Goal: Transaction & Acquisition: Purchase product/service

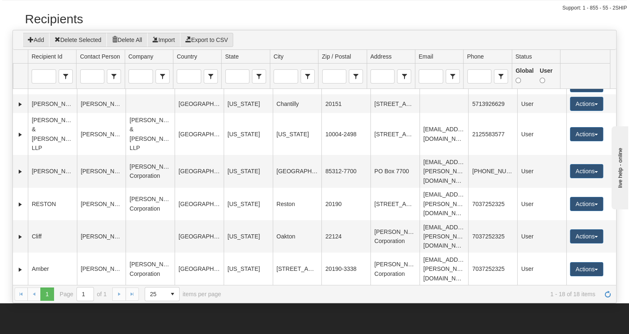
scroll to position [307, 0]
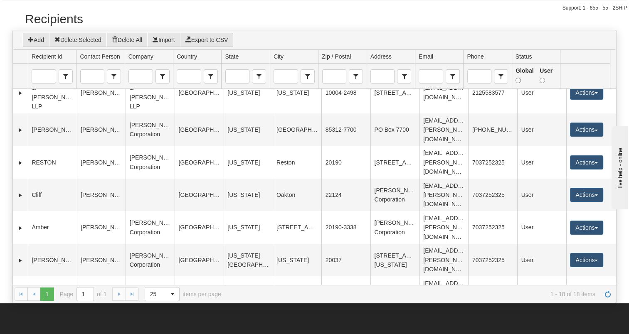
click at [593, 328] on button "Actions" at bounding box center [586, 335] width 33 height 14
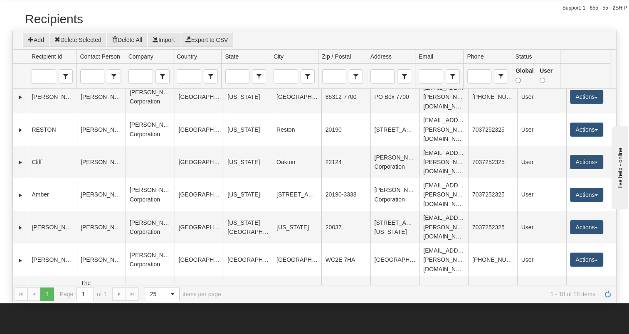
scroll to position [348, 0]
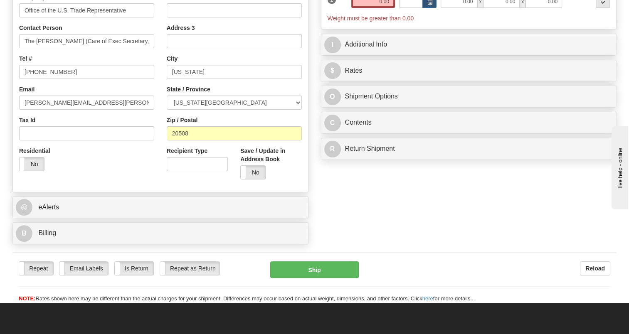
scroll to position [60, 0]
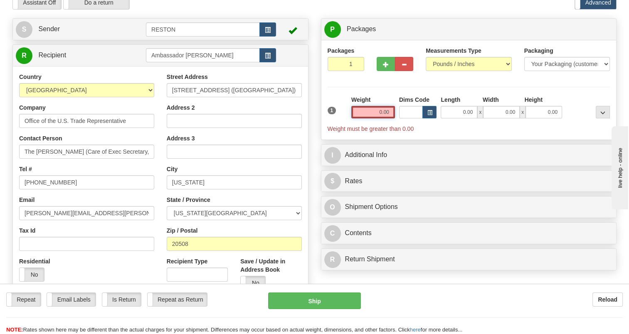
click at [377, 116] on input "0.00" at bounding box center [373, 112] width 44 height 12
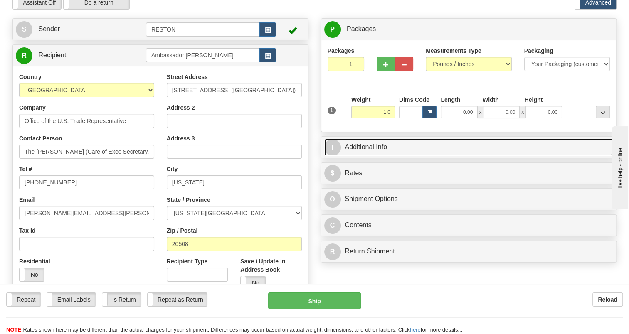
type input "1.00"
click at [368, 146] on link "I Additional Info" at bounding box center [468, 147] width 289 height 17
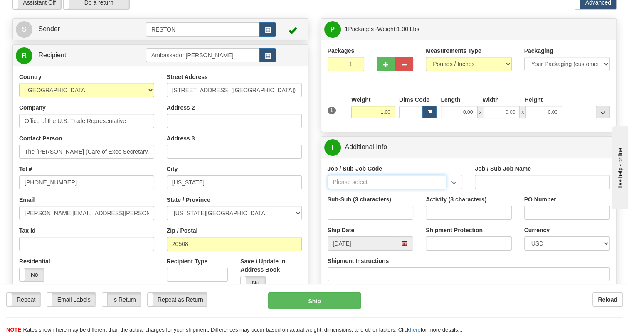
click at [369, 180] on input "Job / Sub-Job Code" at bounding box center [387, 182] width 119 height 14
click at [398, 180] on input "Job / Sub-Job Code" at bounding box center [387, 182] width 119 height 14
click at [415, 183] on input "Job / Sub-Job Code" at bounding box center [387, 182] width 119 height 14
paste input "55419"
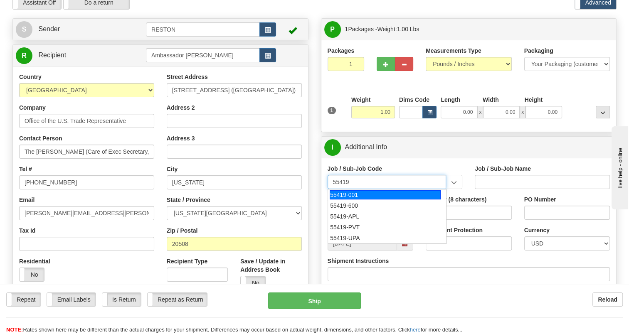
click at [412, 194] on div "55419-001" at bounding box center [385, 194] width 111 height 9
type input "55419-001"
type input "REGION PRESIDENT OH - REGION PRESIDENT OH"
type input "55419-001"
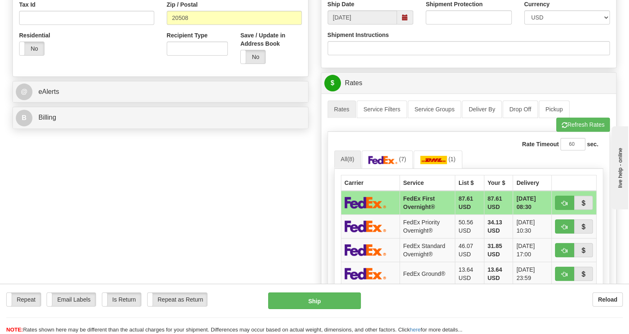
scroll to position [289, 0]
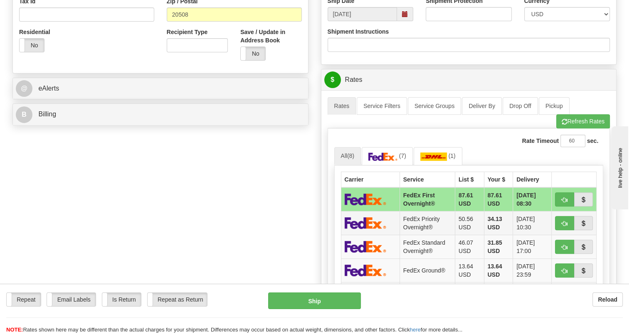
click at [429, 225] on td "FedEx Priority Overnight®" at bounding box center [427, 223] width 55 height 24
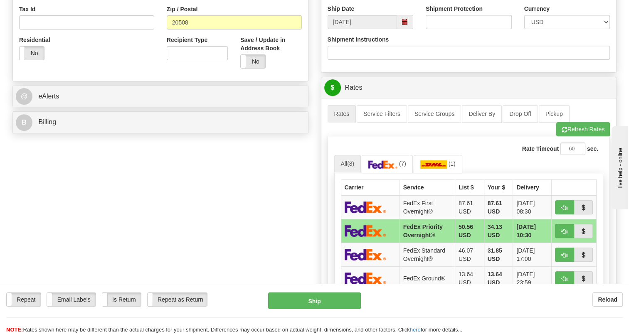
scroll to position [275, 0]
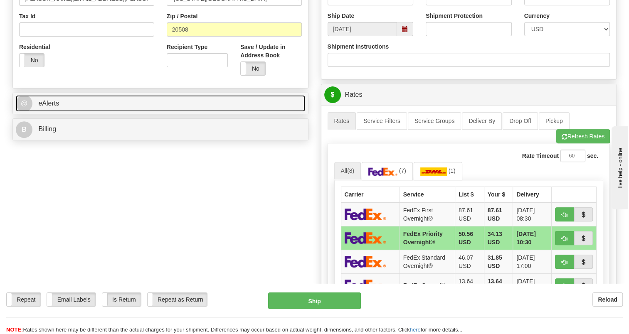
click at [245, 103] on link "@ eAlerts" at bounding box center [160, 103] width 289 height 17
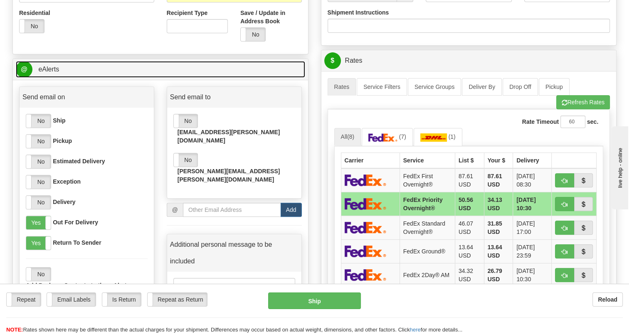
scroll to position [312, 0]
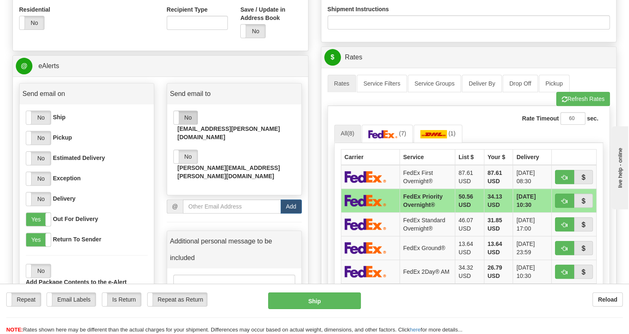
click at [190, 113] on label "No" at bounding box center [186, 117] width 24 height 13
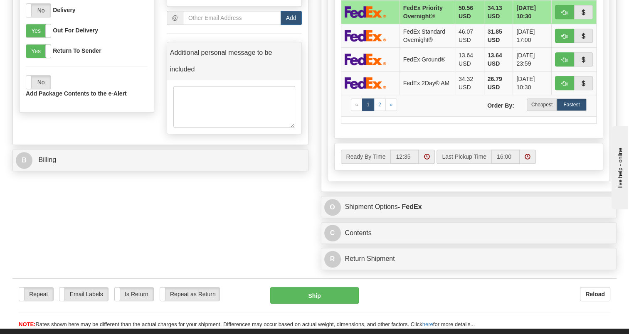
scroll to position [508, 0]
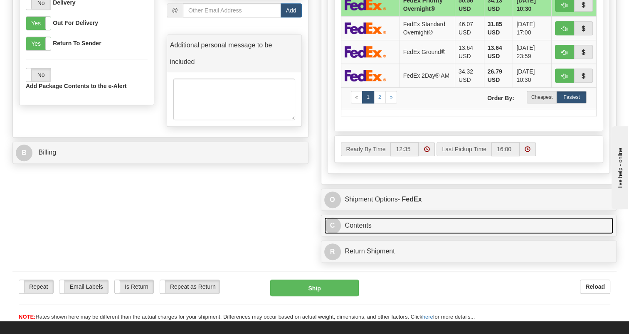
click at [564, 224] on link "C Contents" at bounding box center [468, 226] width 289 height 17
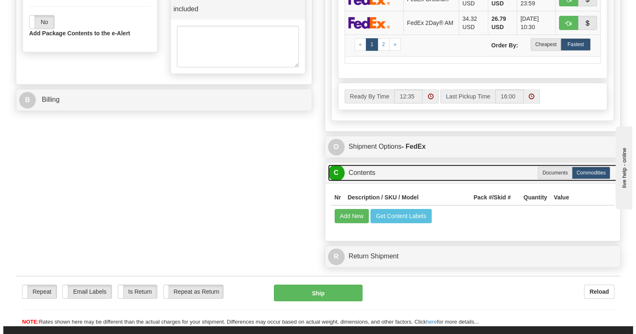
scroll to position [588, 0]
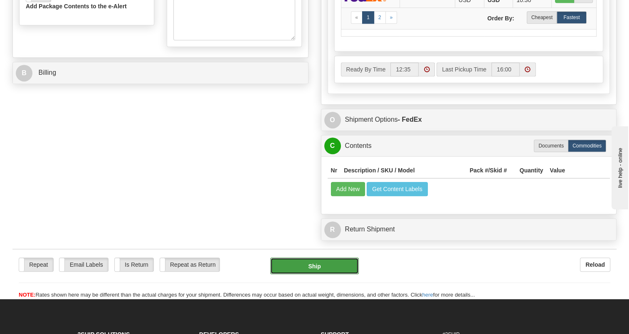
click at [347, 270] on button "Ship" at bounding box center [314, 266] width 88 height 17
type input "01"
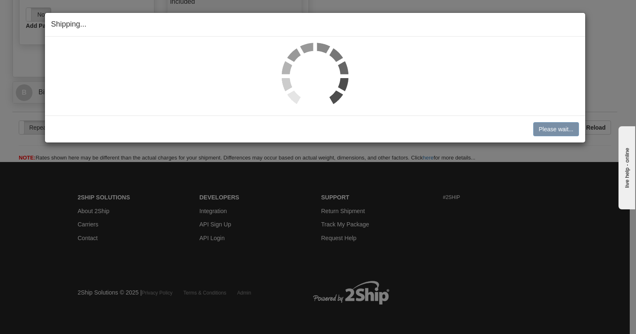
scroll to position [547, 0]
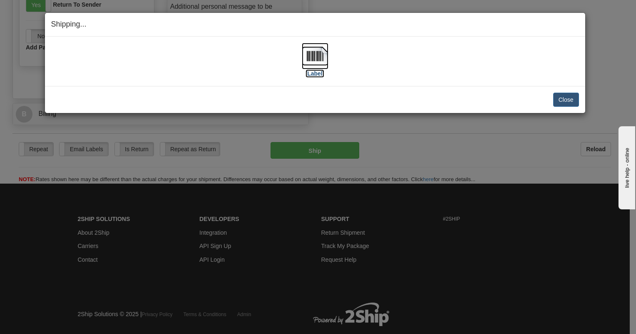
click at [319, 64] on img at bounding box center [315, 56] width 27 height 27
click at [566, 101] on button "Close" at bounding box center [566, 100] width 26 height 14
click at [567, 102] on button "Close" at bounding box center [566, 100] width 26 height 14
click at [566, 101] on button "Close" at bounding box center [566, 100] width 26 height 14
click at [629, 250] on div "Shipping... Your SHIPMENT will EXPIRE in [Label] IMPORTANT NOTICE Embassy / Con…" at bounding box center [318, 167] width 636 height 334
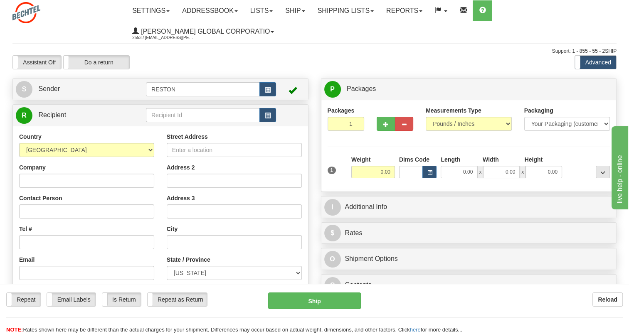
click at [565, 97] on div "Toggle navigation Settings Shipping Preferences Fields Preferences New" at bounding box center [314, 231] width 629 height 462
click at [159, 12] on link "Settings" at bounding box center [151, 10] width 50 height 21
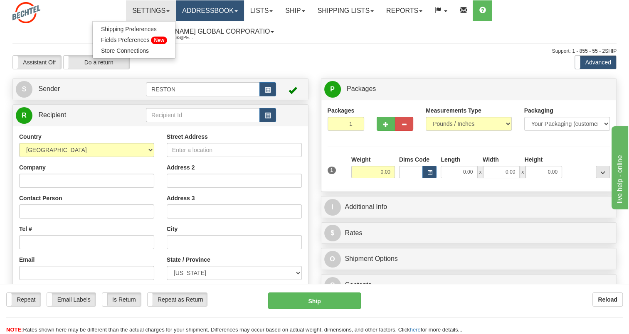
click at [200, 10] on link "Addressbook" at bounding box center [210, 10] width 68 height 21
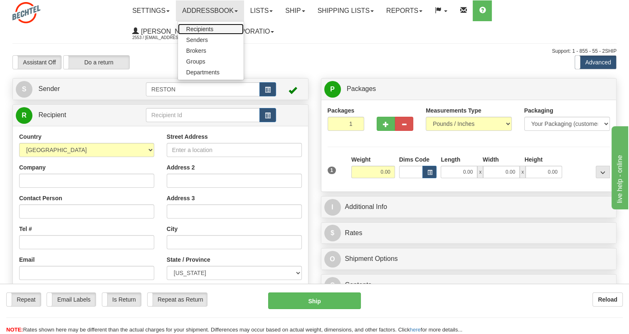
click at [204, 28] on span "Recipients" at bounding box center [199, 29] width 27 height 7
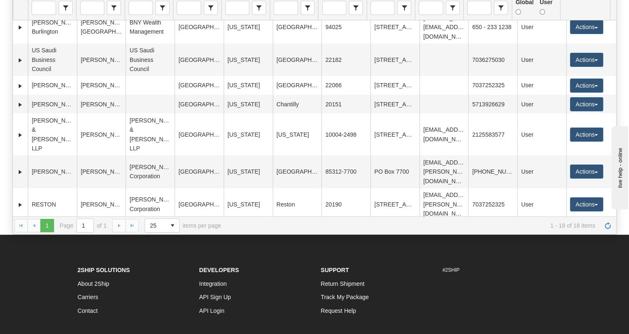
scroll to position [307, 0]
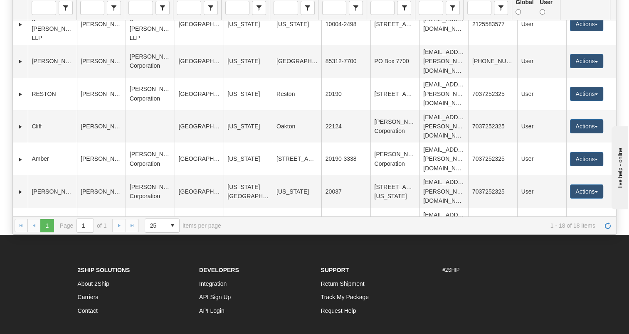
click at [580, 259] on button "Actions" at bounding box center [586, 266] width 33 height 14
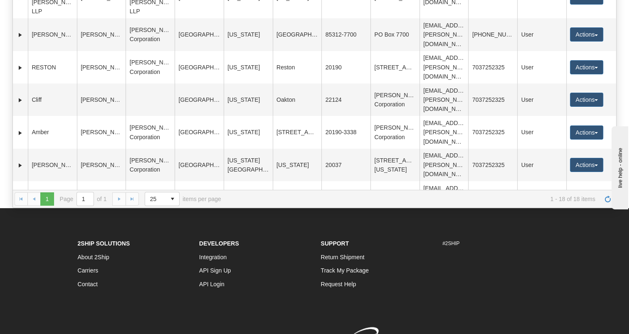
scroll to position [348, 0]
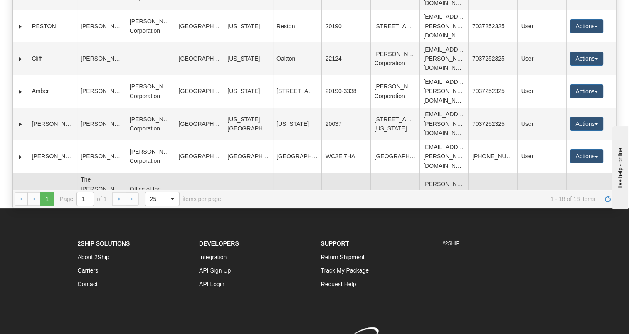
click at [582, 209] on link "Edit" at bounding box center [570, 214] width 67 height 11
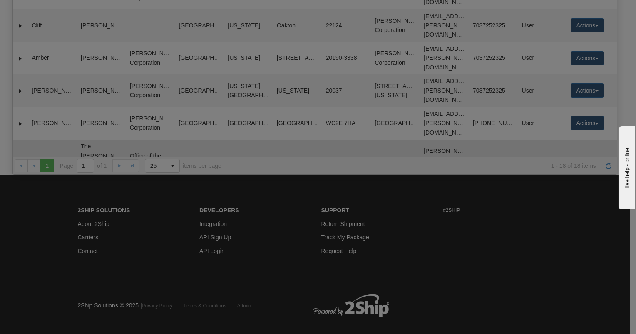
scroll to position [307, 0]
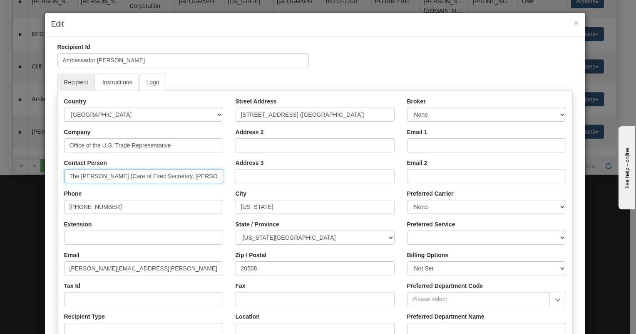
click at [75, 175] on input "The Honorable Jamieson Greer (Care of Exec Secretary, Mike Starr)" at bounding box center [143, 176] width 159 height 14
click at [160, 176] on input "Honorable Jamieson Greer (Care of Exec Secretary, Mike Starr)" at bounding box center [143, 176] width 159 height 14
click at [67, 176] on input "Honorable Jamieson Greer (c/o) Exec Secretary, Mike Starr)" at bounding box center [143, 176] width 159 height 14
click at [93, 176] on input "Honorable Jamieson Greer (c/o) Exec Secretary, Mike Starr)" at bounding box center [143, 176] width 159 height 14
click at [212, 178] on input "Hon. Jamieson Greer (c/o) Exec Secretary, Mike Starr)" at bounding box center [143, 176] width 159 height 14
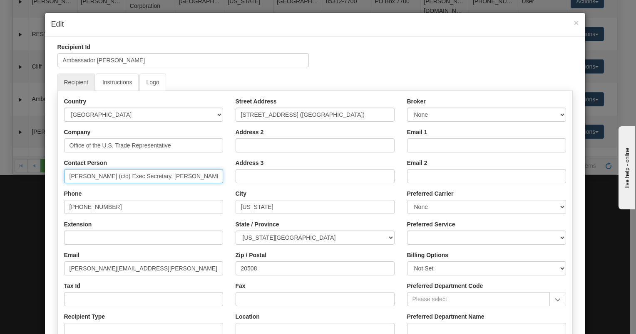
type input "Hon. Jamieson Greer (c/o) Exec Secretary, Mike Starr"
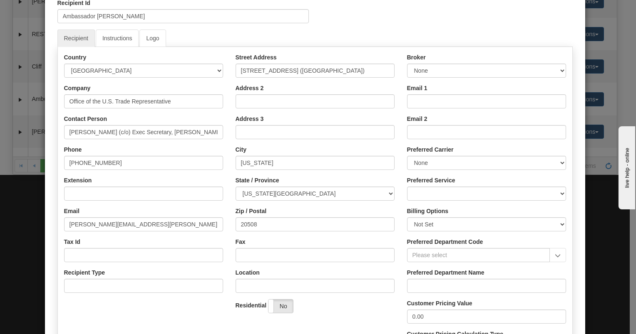
scroll to position [126, 0]
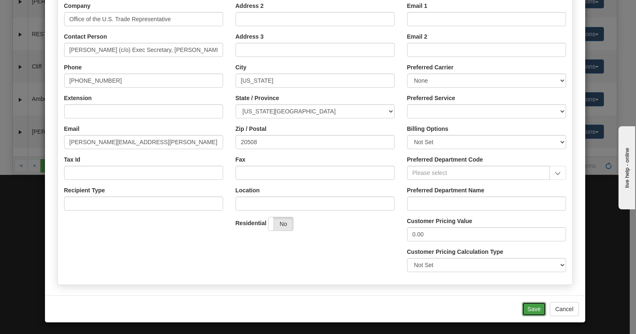
click at [529, 311] on button "Save" at bounding box center [534, 309] width 24 height 14
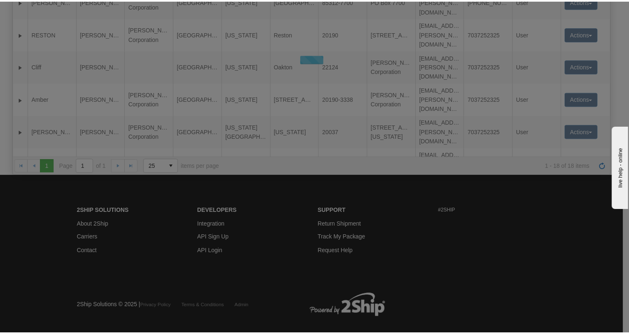
scroll to position [297, 0]
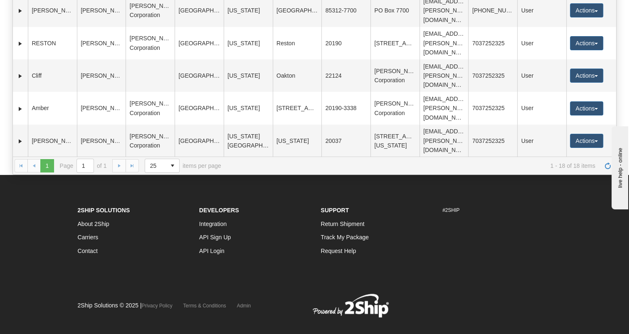
click at [584, 204] on button "Actions" at bounding box center [586, 211] width 33 height 14
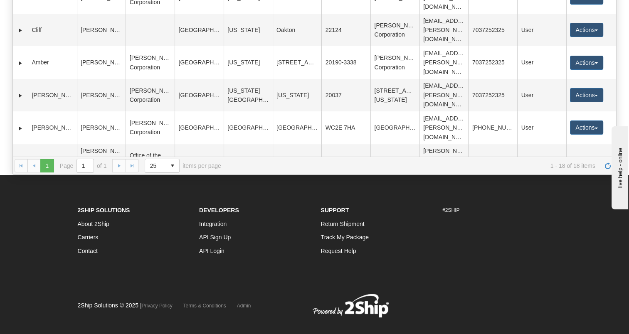
drag, startPoint x: 613, startPoint y: 90, endPoint x: 81, endPoint y: 6, distance: 538.2
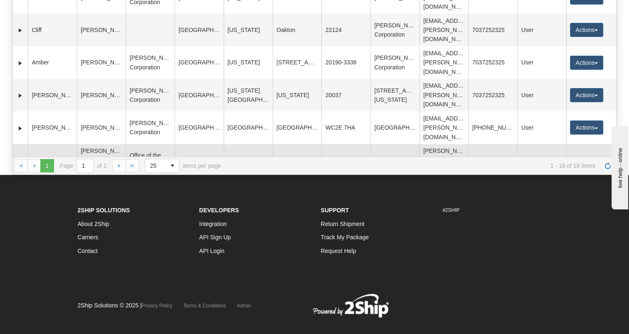
click at [570, 219] on link "Ship" at bounding box center [570, 224] width 67 height 11
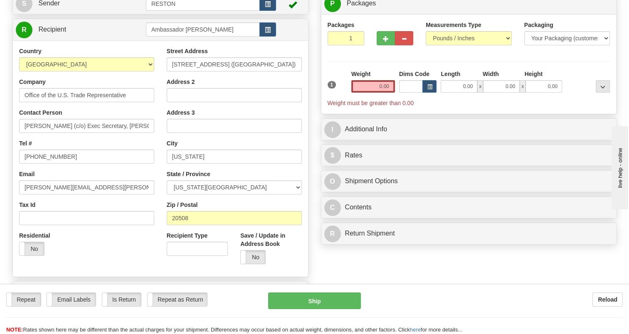
scroll to position [70, 0]
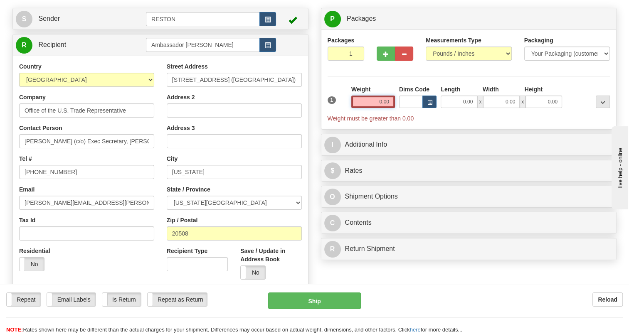
click at [381, 99] on input "0.00" at bounding box center [373, 102] width 44 height 12
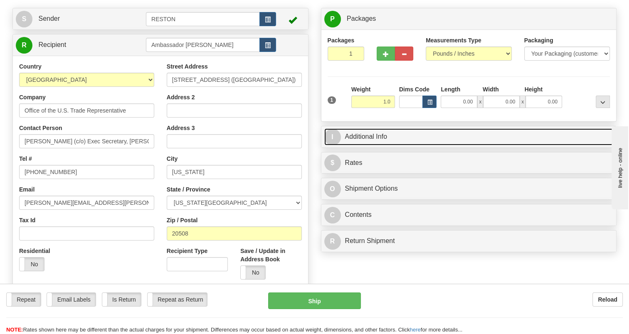
type input "1.00"
click at [379, 135] on link "I Additional Info" at bounding box center [468, 137] width 289 height 17
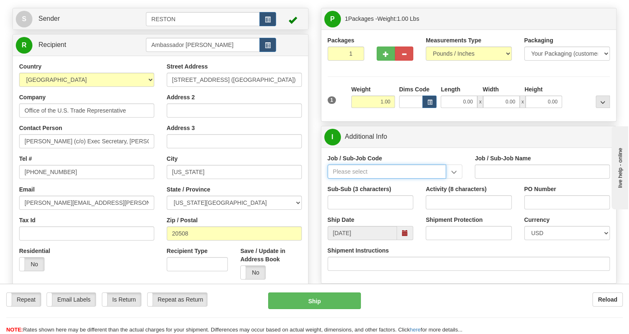
click at [379, 171] on input "Job / Sub-Job Code" at bounding box center [387, 172] width 119 height 14
paste input "55419"
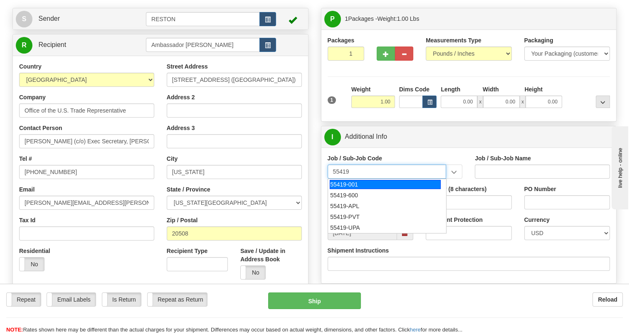
click at [376, 182] on div "55419-001" at bounding box center [385, 184] width 111 height 9
type input "55419-001"
type input "REGION PRESIDENT OH - REGION PRESIDENT OH"
type input "55419-001"
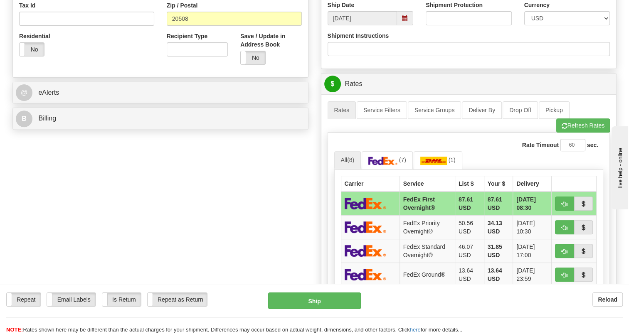
scroll to position [286, 0]
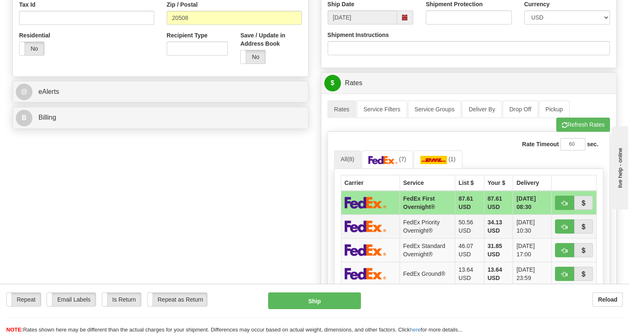
click at [500, 227] on td "34.13 USD" at bounding box center [498, 227] width 29 height 24
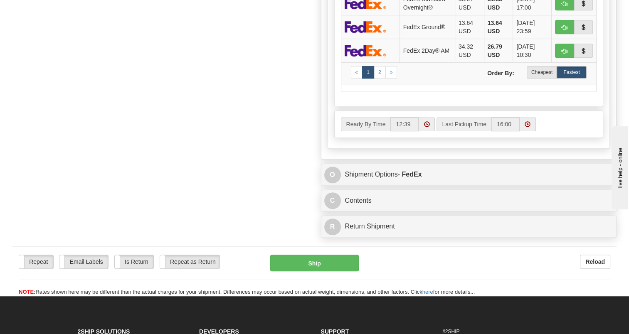
scroll to position [534, 0]
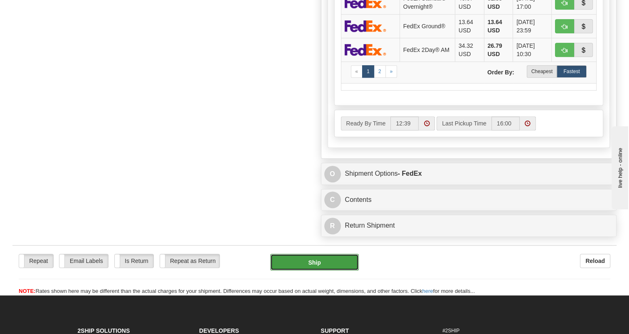
click at [345, 261] on button "Ship" at bounding box center [314, 262] width 88 height 17
type input "01"
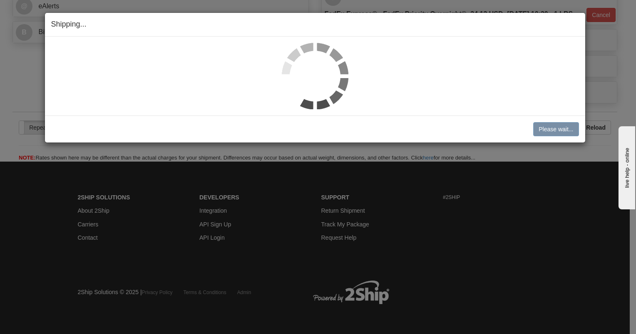
scroll to position [388, 0]
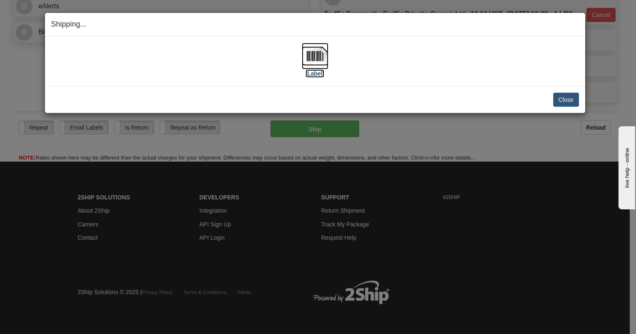
click at [312, 58] on img at bounding box center [315, 56] width 27 height 27
click at [559, 95] on button "Close" at bounding box center [566, 100] width 26 height 14
click at [556, 98] on button "Close" at bounding box center [566, 100] width 26 height 14
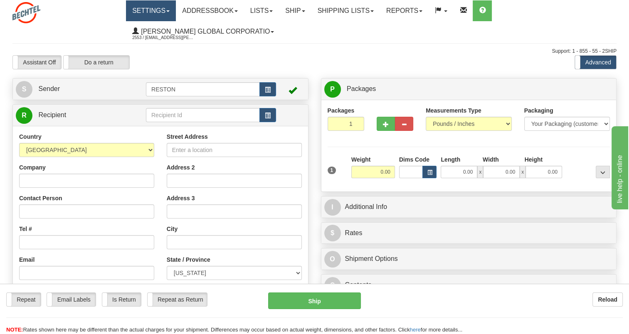
click at [165, 14] on link "Settings" at bounding box center [151, 10] width 50 height 21
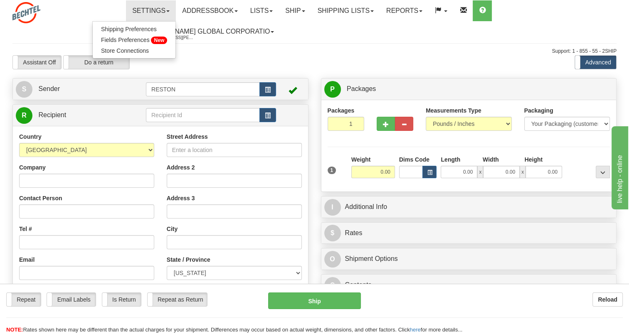
click at [28, 18] on img at bounding box center [26, 12] width 28 height 21
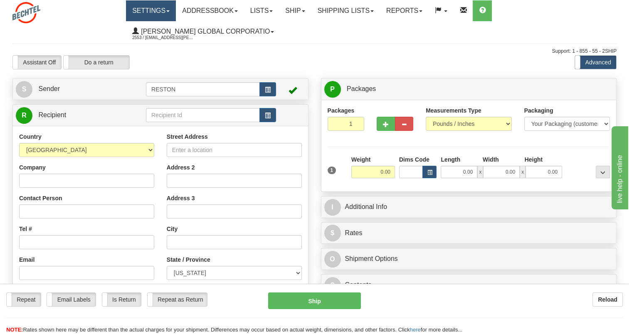
click at [154, 15] on link "Settings" at bounding box center [151, 10] width 50 height 21
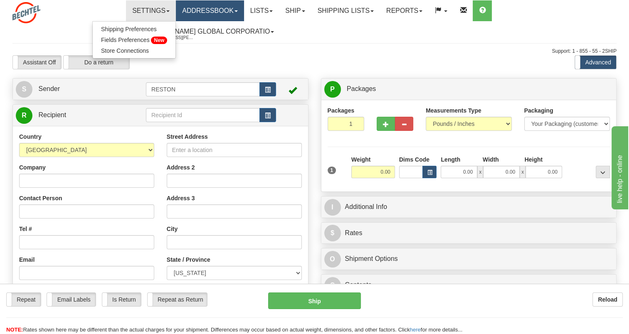
click at [201, 8] on link "Addressbook" at bounding box center [210, 10] width 68 height 21
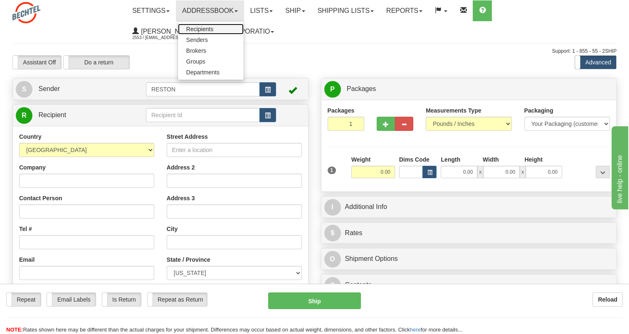
click at [203, 29] on span "Recipients" at bounding box center [199, 29] width 27 height 7
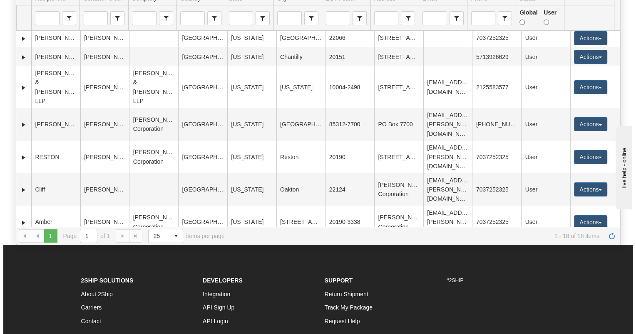
scroll to position [297, 0]
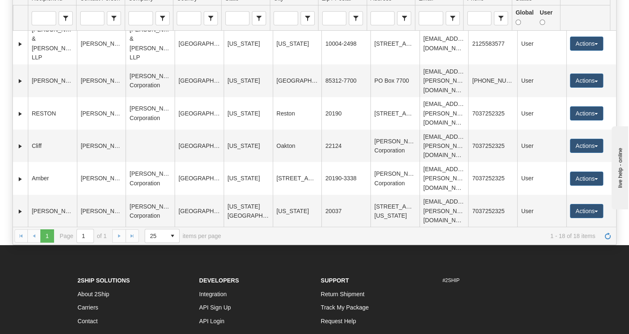
click at [590, 274] on button "Actions" at bounding box center [586, 281] width 33 height 14
click at [576, 292] on link "Edit" at bounding box center [570, 297] width 67 height 11
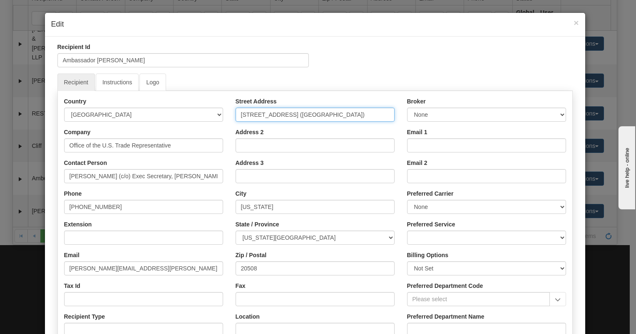
drag, startPoint x: 362, startPoint y: 111, endPoint x: 292, endPoint y: 114, distance: 70.8
click at [292, 114] on input "[STREET_ADDRESS] ([GEOGRAPHIC_DATA])" at bounding box center [314, 115] width 159 height 14
type input "[STREET_ADDRESS]"
click at [324, 79] on ul "Recipient Instructions Logo" at bounding box center [314, 82] width 515 height 17
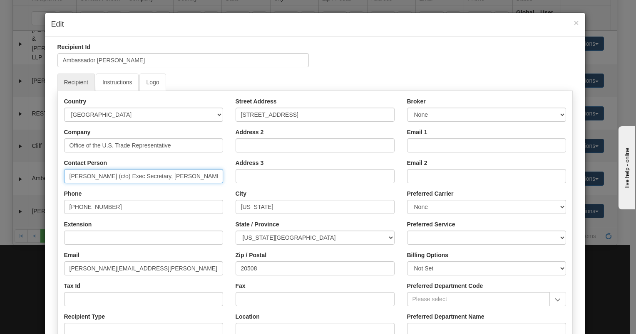
click at [175, 176] on input "[PERSON_NAME] (c/o) Exec Secretary, [PERSON_NAME]" at bounding box center [143, 176] width 159 height 14
click at [198, 176] on input "[PERSON_NAME] (c/o) Exec Sec, [PERSON_NAME]" at bounding box center [143, 176] width 159 height 14
drag, startPoint x: 200, startPoint y: 176, endPoint x: 122, endPoint y: 177, distance: 77.8
click at [122, 177] on input "[PERSON_NAME] (c/o) Exec Sec, [PERSON_NAME]" at bounding box center [143, 176] width 159 height 14
type input "[PERSON_NAME] (c/o) Exec Sec, [PERSON_NAME]"
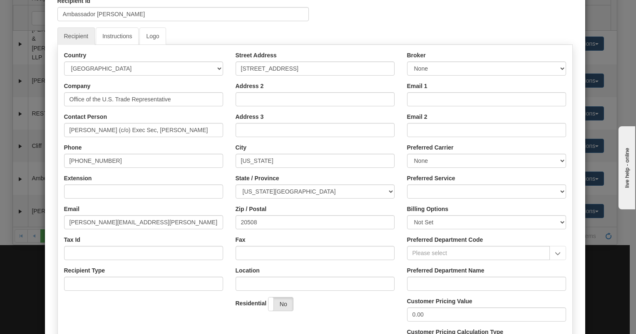
scroll to position [55, 0]
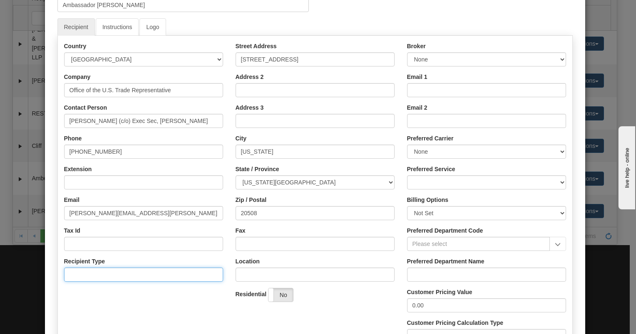
click at [120, 271] on input "Recipient Type" at bounding box center [143, 275] width 159 height 14
type input "Business"
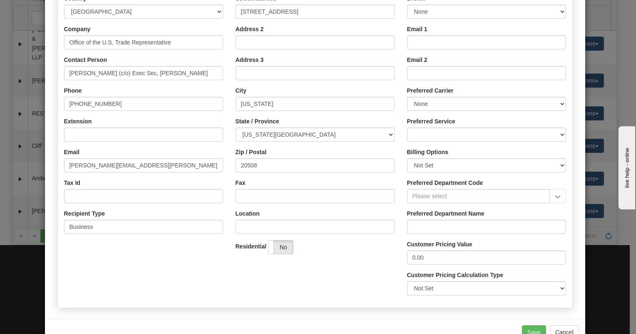
scroll to position [126, 0]
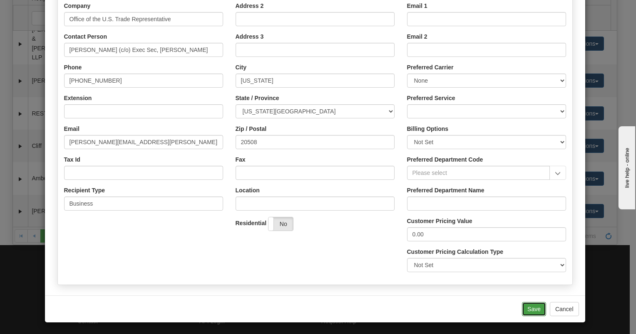
click at [534, 305] on button "Save" at bounding box center [534, 309] width 24 height 14
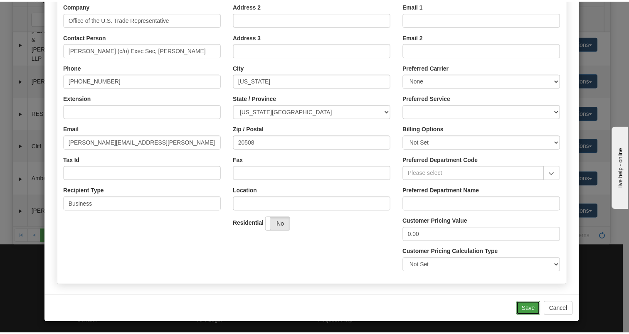
scroll to position [0, 0]
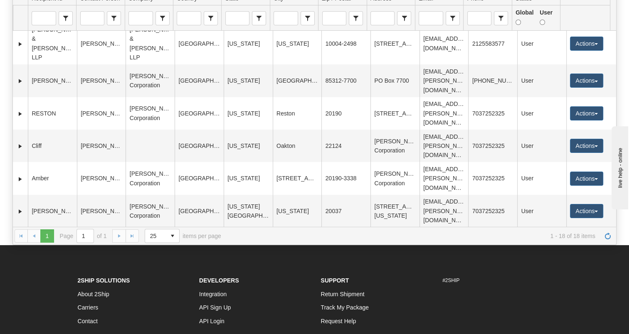
click at [588, 274] on button "Actions" at bounding box center [586, 281] width 33 height 14
click at [582, 274] on button "Actions" at bounding box center [586, 281] width 33 height 14
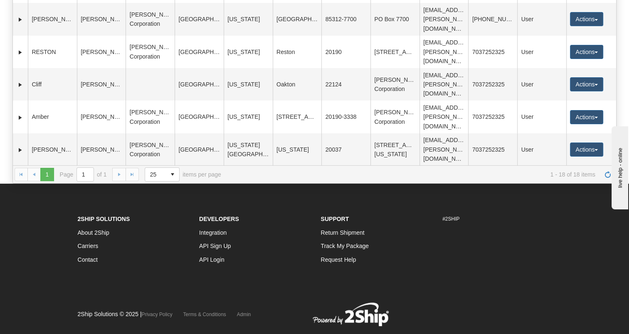
scroll to position [121, 0]
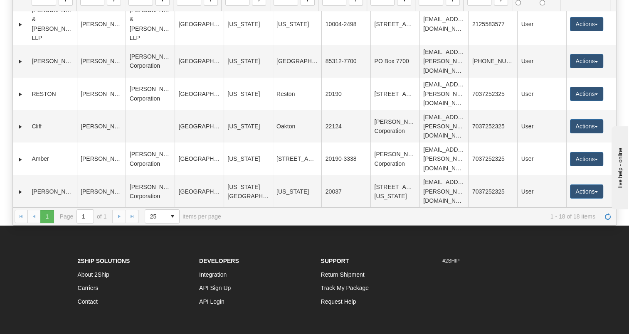
click at [83, 241] on td "[PERSON_NAME] (c/o) Exec Sec, [PERSON_NAME]" at bounding box center [101, 262] width 49 height 42
click at [581, 255] on button "Actions" at bounding box center [586, 262] width 33 height 14
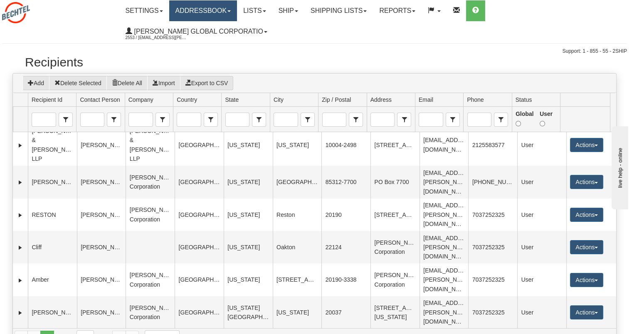
click at [190, 8] on link "Addressbook" at bounding box center [203, 10] width 68 height 21
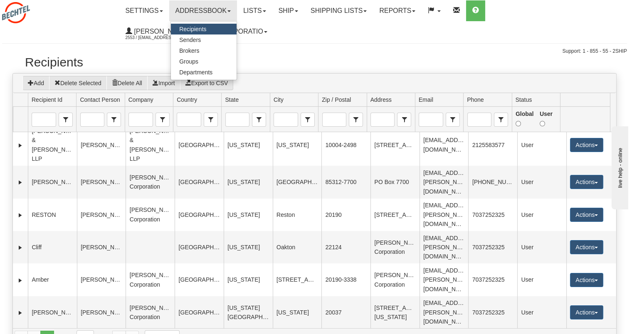
click at [193, 27] on span "Recipients" at bounding box center [192, 29] width 27 height 7
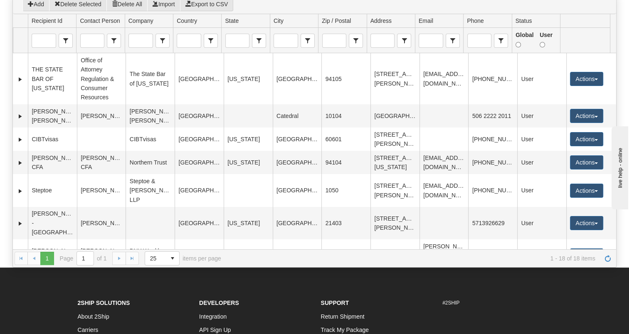
scroll to position [117, 0]
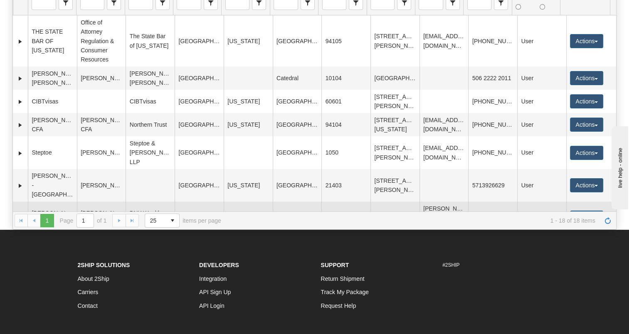
click at [590, 211] on button "Actions" at bounding box center [586, 218] width 33 height 14
click at [592, 211] on button "Actions" at bounding box center [586, 218] width 33 height 14
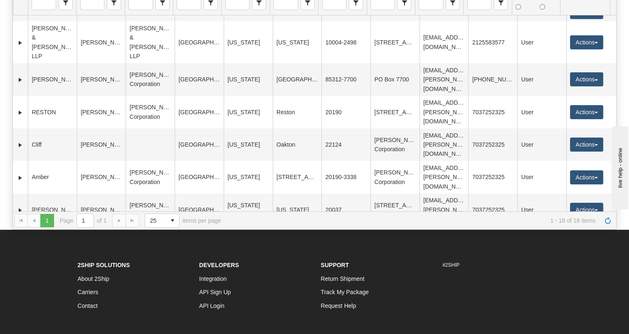
scroll to position [297, 0]
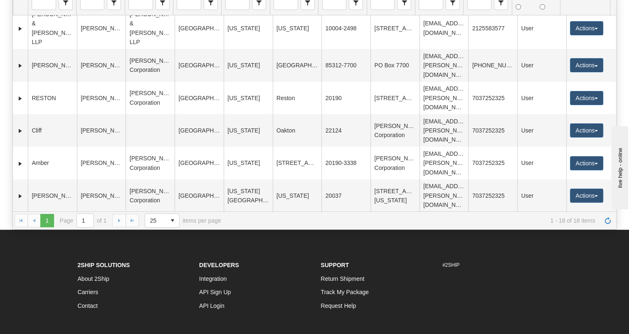
click at [596, 259] on button "Actions" at bounding box center [586, 266] width 33 height 14
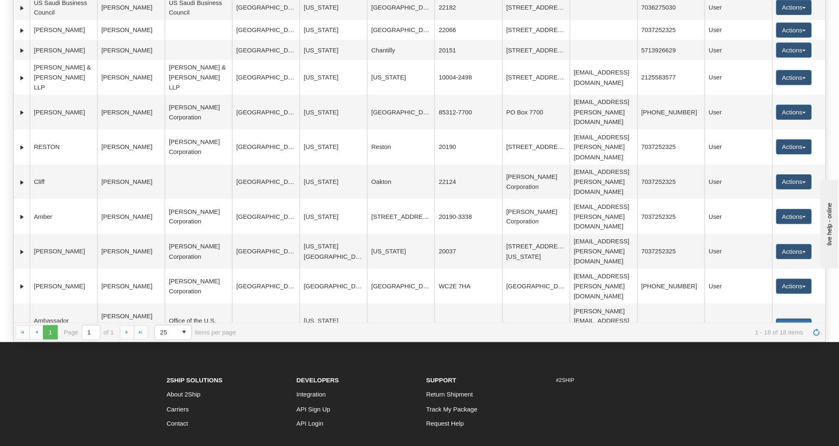
scroll to position [144, 0]
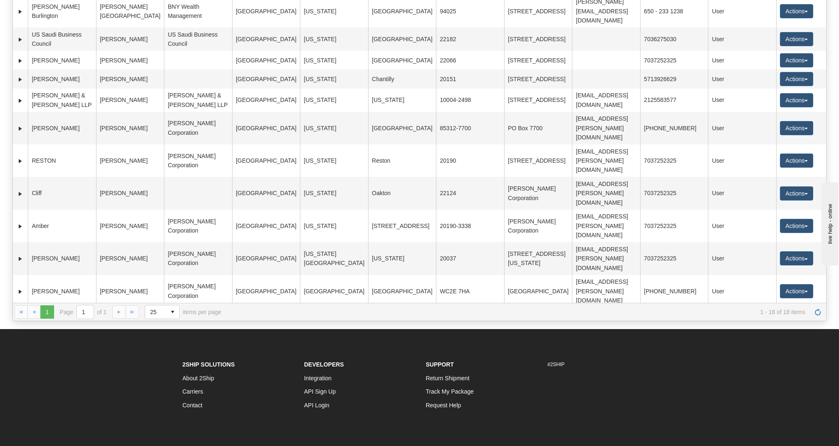
drag, startPoint x: 614, startPoint y: 2, endPoint x: 547, endPoint y: 277, distance: 283.0
click at [547, 277] on div "3572676 THE STATE BAR OF CALIFORNIA Office of Attorney Regulation & Consumer Re…" at bounding box center [419, 146] width 813 height 313
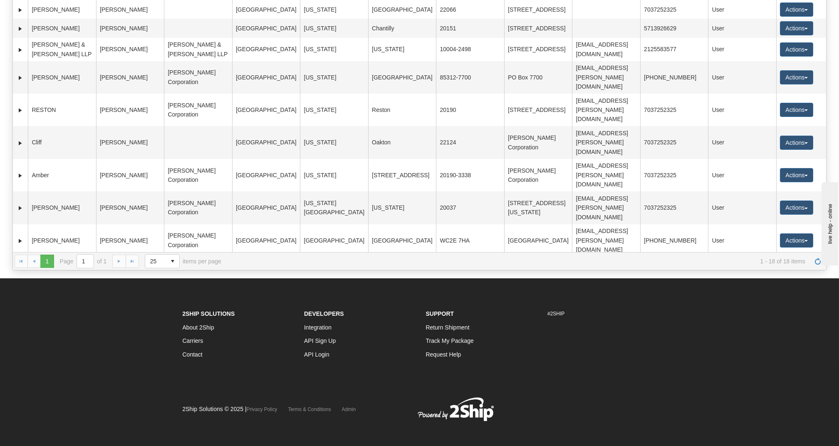
scroll to position [94, 0]
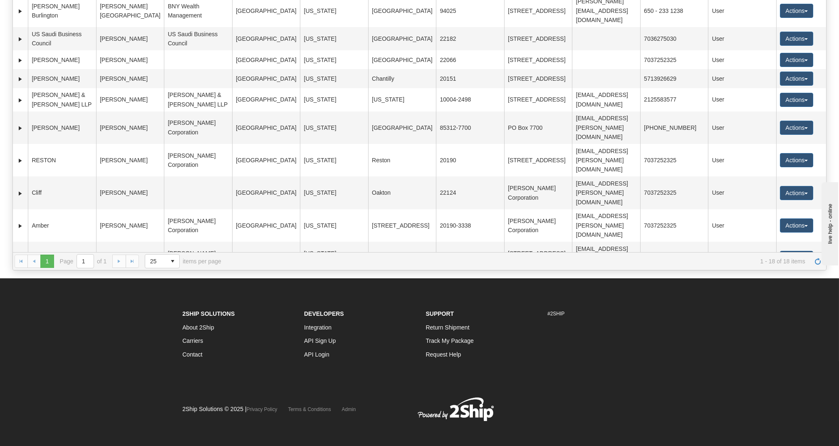
click at [629, 321] on button "Actions" at bounding box center [796, 328] width 33 height 14
drag, startPoint x: 817, startPoint y: 166, endPoint x: 811, endPoint y: 217, distance: 51.5
click at [629, 217] on tbody "3572676 THE STATE BAR OF CALIFORNIA Office of Attorney Regulation & Consumer Re…" at bounding box center [419, 96] width 813 height 503
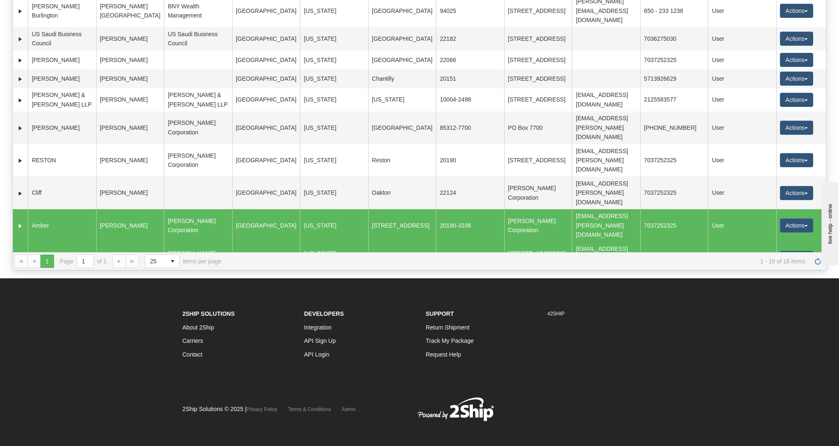
scroll to position [172, 0]
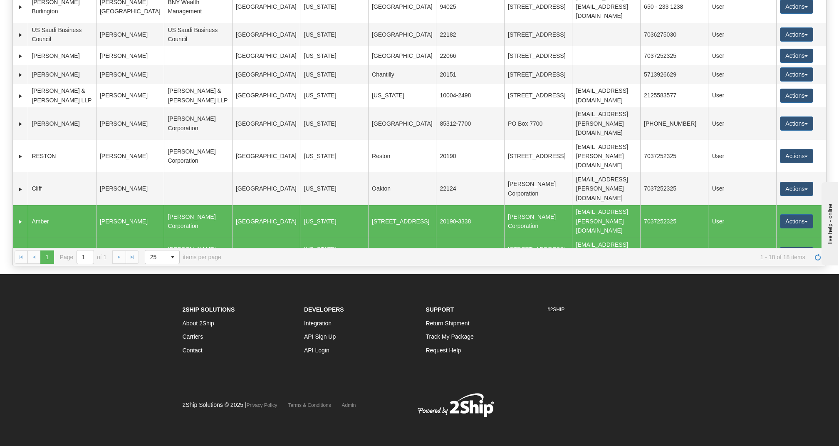
click at [629, 251] on div "1 1 Page 1 of 1 25 10 25 50 100 items per page 1 - 18 of 18 items" at bounding box center [419, 257] width 813 height 18
click at [629, 317] on button "Actions" at bounding box center [796, 324] width 33 height 14
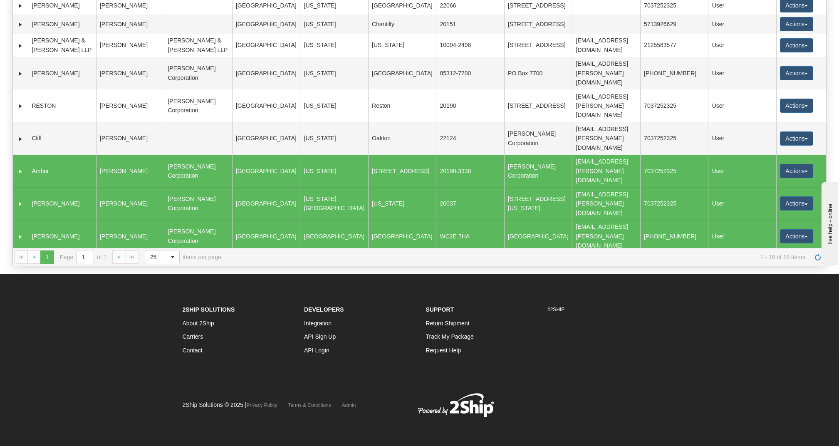
drag, startPoint x: 822, startPoint y: 157, endPoint x: 53, endPoint y: 3, distance: 784.2
click at [629, 327] on link "Ship" at bounding box center [779, 332] width 67 height 11
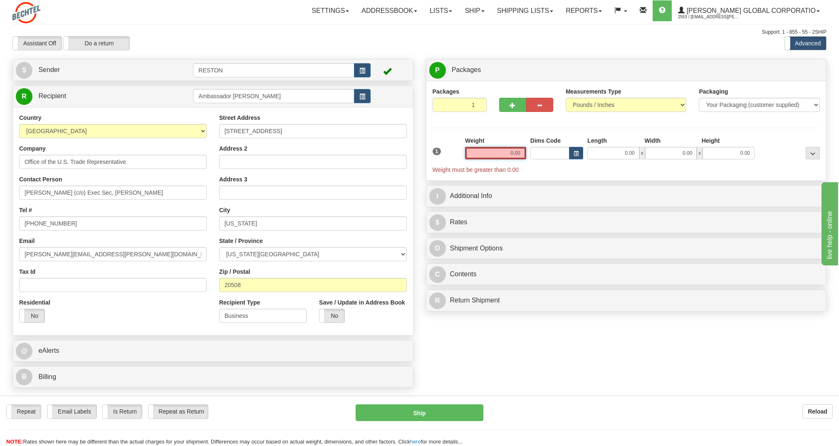
click at [514, 154] on input "0.00" at bounding box center [495, 153] width 61 height 12
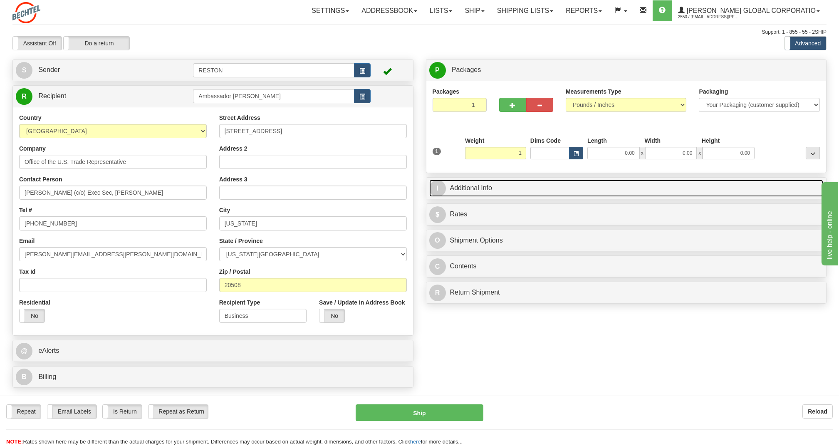
type input "1.00"
click at [493, 193] on link "I Additional Info" at bounding box center [626, 188] width 394 height 17
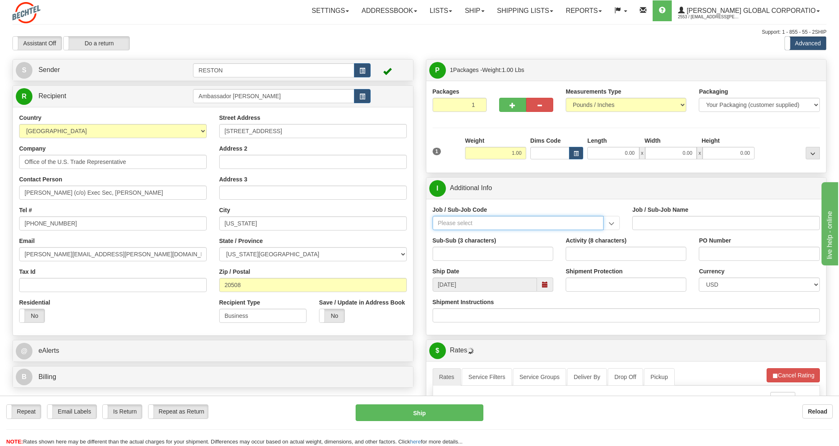
click at [470, 225] on input "Job / Sub-Job Code" at bounding box center [518, 223] width 171 height 14
paste input "(c/o) Exec Sec, [PERSON_NAME]"
drag, startPoint x: 516, startPoint y: 223, endPoint x: 391, endPoint y: 210, distance: 125.0
click at [391, 59] on div "Create a label for the return Create Pickup Without Label S Sender RESTON" at bounding box center [419, 59] width 826 height 0
type input "(c/o) Exec Sec, [PERSON_NAME]"
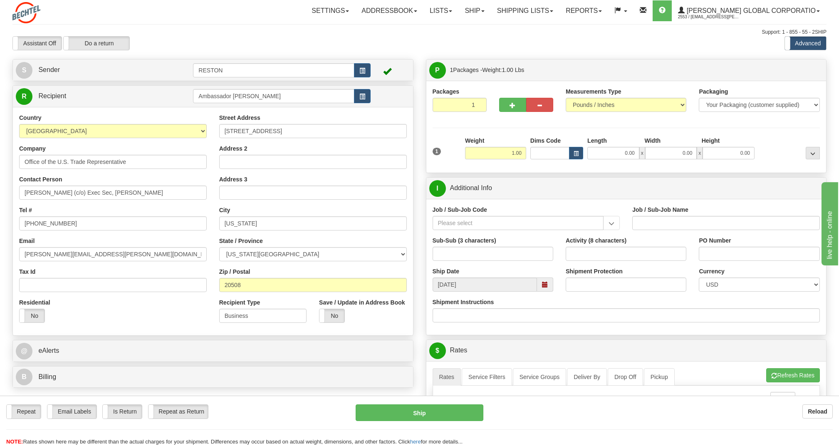
click at [398, 403] on div "Repeat Repeat Email Labels Email Labels Edit Is Return Is Return Repeat as Retu…" at bounding box center [419, 421] width 839 height 50
click at [500, 224] on input "Job / Sub-Job Code" at bounding box center [518, 223] width 171 height 14
paste input "55419"
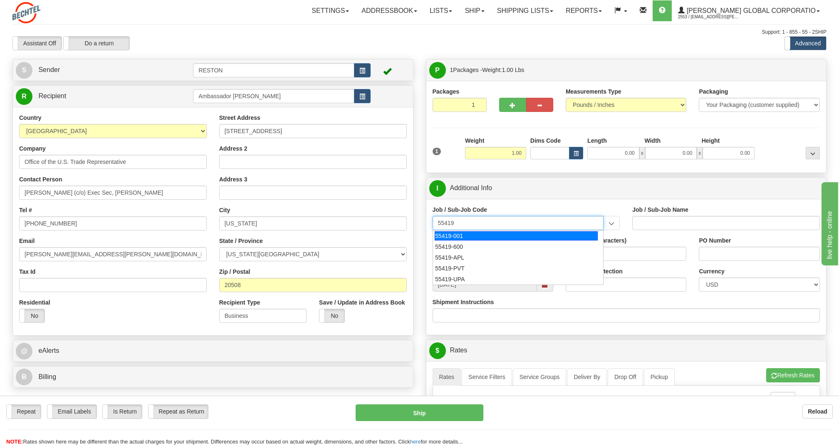
click at [498, 239] on div "55419-001" at bounding box center [516, 235] width 163 height 9
type input "55419-001"
type input "REGION PRESIDENT OH - REGION PRESIDENT OH"
type input "55419-001"
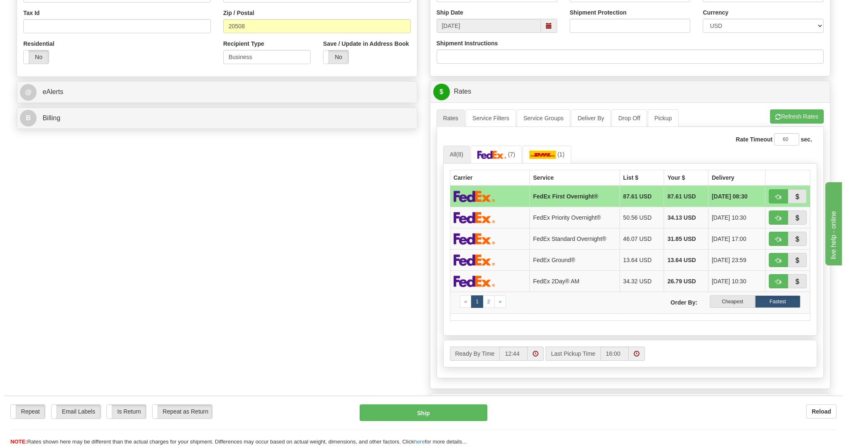
scroll to position [261, 0]
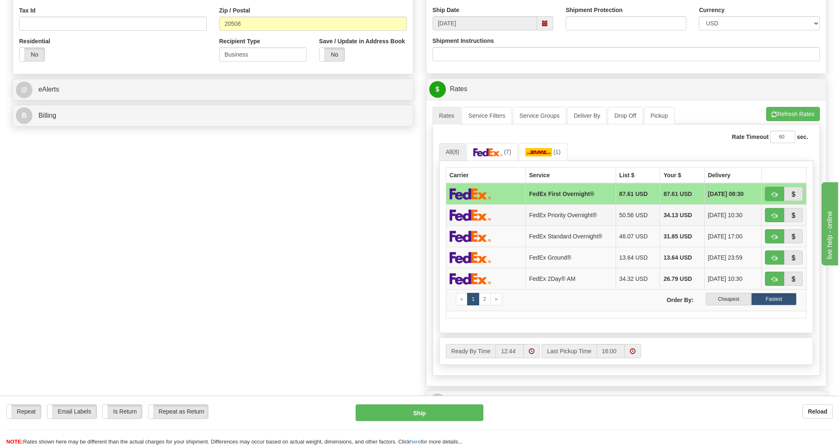
click at [665, 220] on td "34.13 USD" at bounding box center [682, 214] width 45 height 21
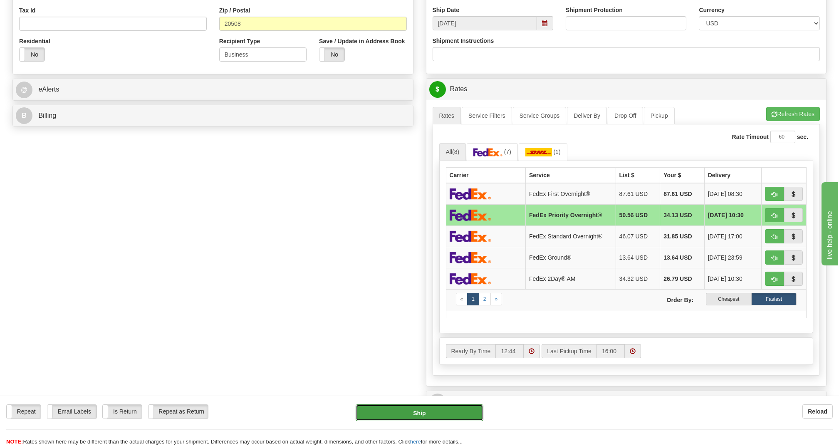
click at [475, 411] on button "Ship" at bounding box center [419, 412] width 127 height 17
type input "01"
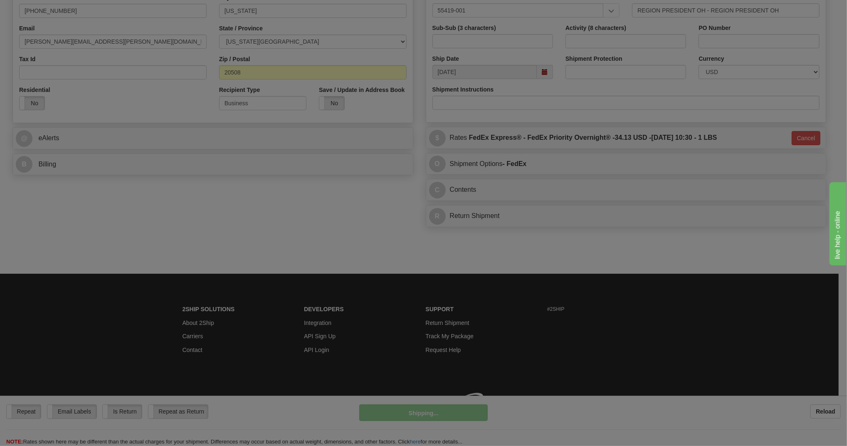
scroll to position [227, 0]
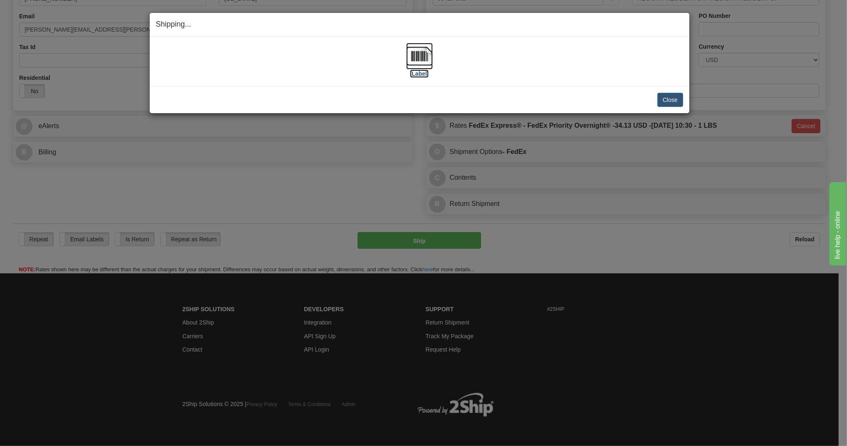
click at [425, 53] on img at bounding box center [419, 56] width 27 height 27
click at [675, 99] on button "Close" at bounding box center [671, 100] width 26 height 14
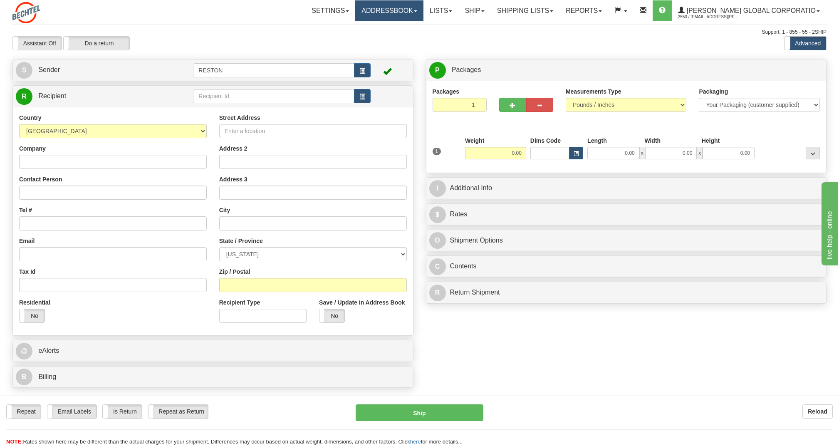
click at [423, 18] on link "Addressbook" at bounding box center [389, 10] width 68 height 21
click at [423, 32] on link "Recipients" at bounding box center [390, 29] width 66 height 11
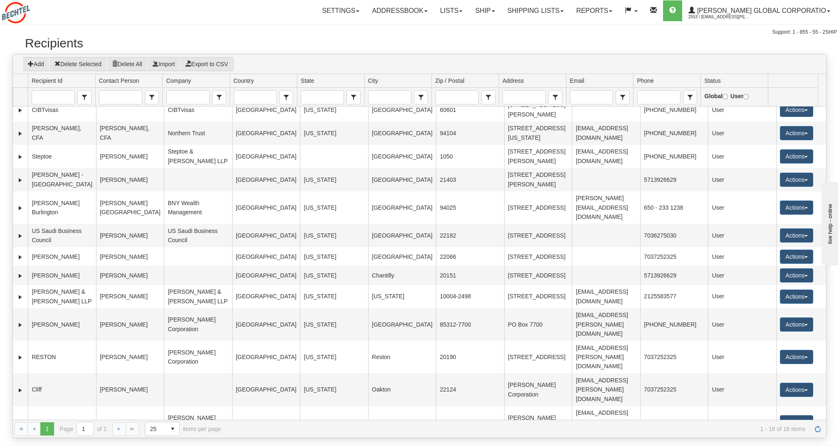
scroll to position [94, 0]
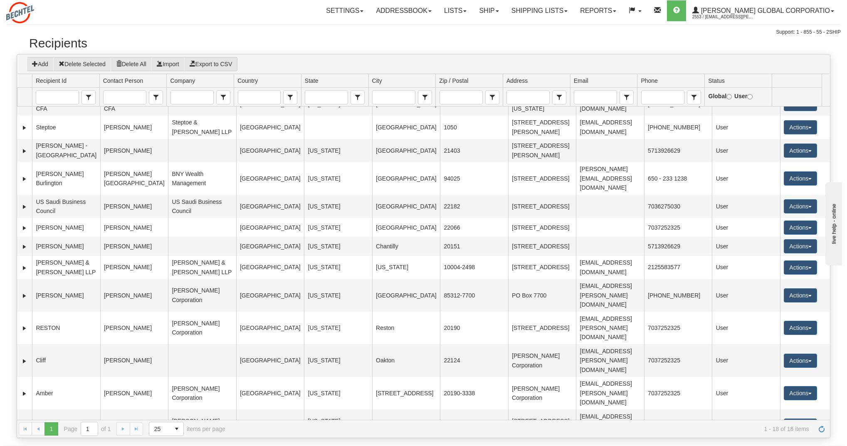
scroll to position [144, 0]
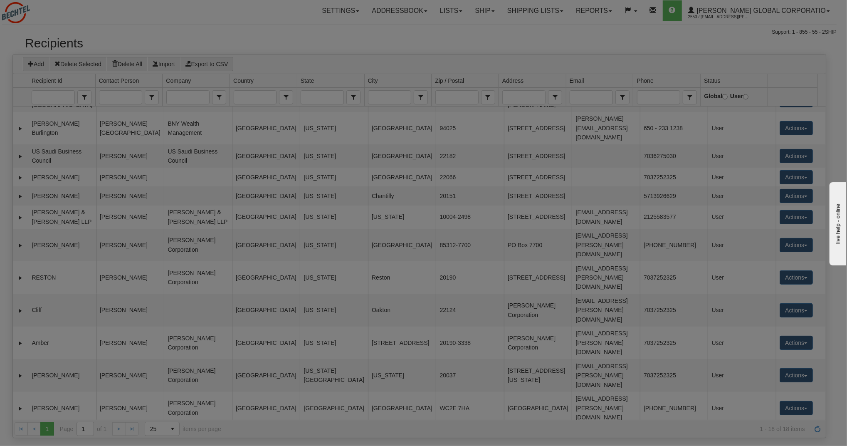
scroll to position [94, 0]
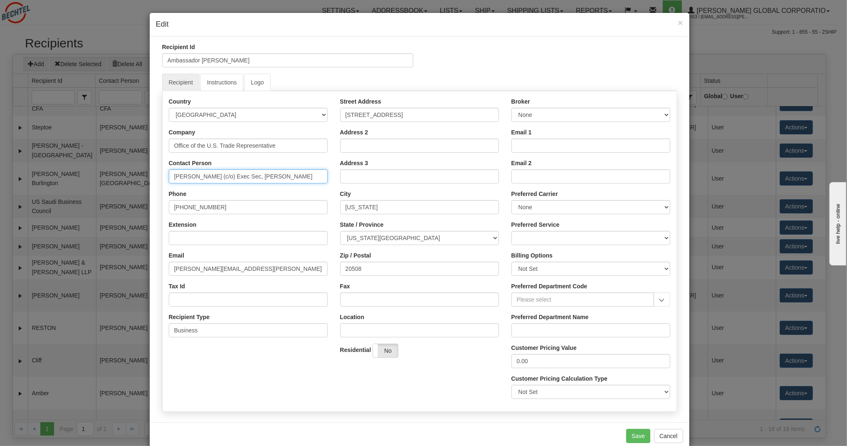
drag, startPoint x: 308, startPoint y: 177, endPoint x: 225, endPoint y: 178, distance: 82.4
click at [225, 178] on input "[PERSON_NAME] (c/o) Exec Sec, [PERSON_NAME]" at bounding box center [248, 176] width 159 height 14
click at [360, 146] on input "Address 2" at bounding box center [419, 146] width 159 height 14
paste input "(c/o) Exec Sec, [PERSON_NAME]"
click at [342, 144] on input "(c/o) Exec Sec, [PERSON_NAME]" at bounding box center [419, 146] width 159 height 14
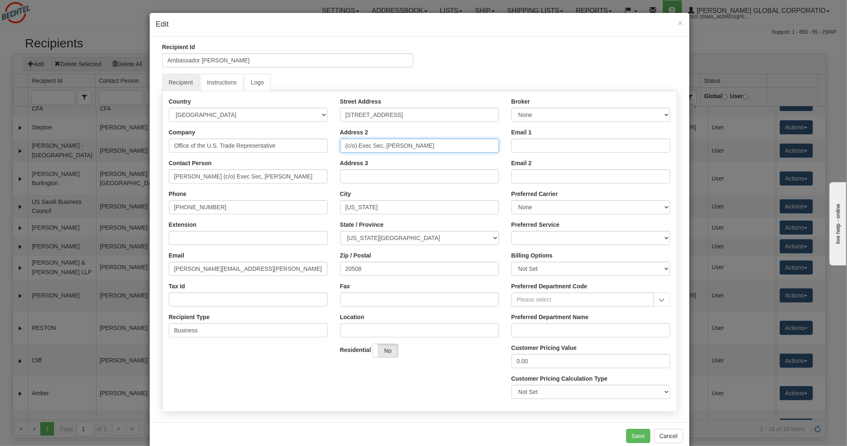
type input "(c/o) Exec Sec, [PERSON_NAME]"
click at [304, 175] on input "Hon. Jamieson Greer (c/o) Exec Sec, Mike Starr" at bounding box center [248, 176] width 159 height 14
click at [170, 176] on input "Hon. Jamieson Greer" at bounding box center [248, 176] width 159 height 14
click at [196, 177] on input "The [PERSON_NAME]" at bounding box center [248, 176] width 159 height 14
type input "The [PERSON_NAME]"
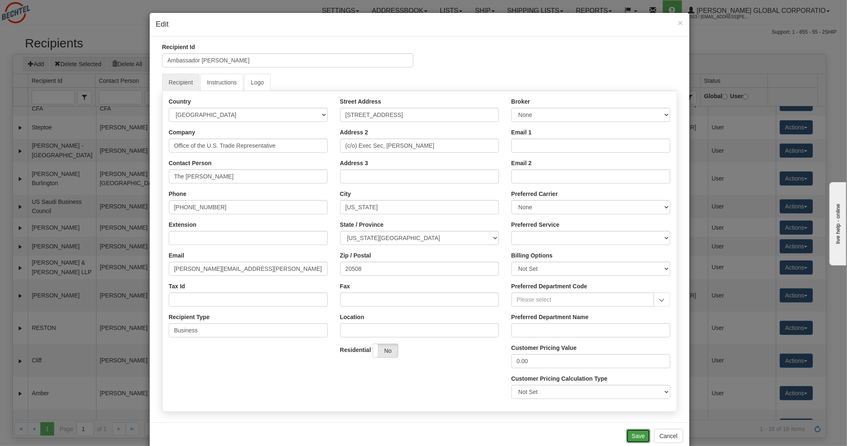
click at [631, 435] on button "Save" at bounding box center [638, 436] width 24 height 14
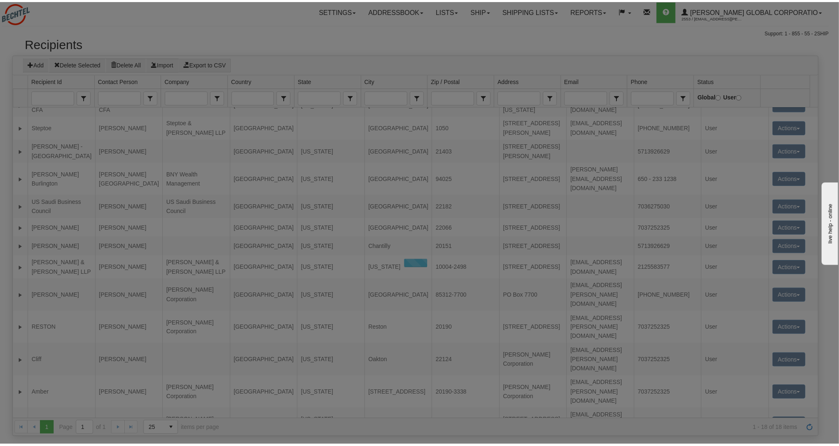
scroll to position [84, 0]
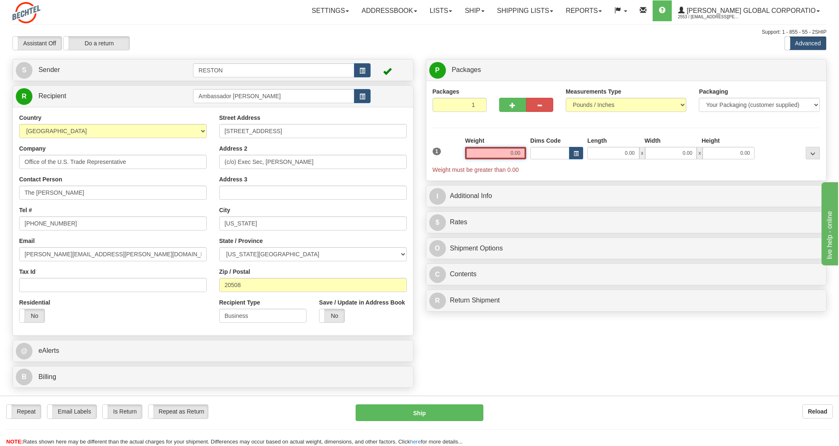
click at [506, 157] on input "0.00" at bounding box center [495, 153] width 61 height 12
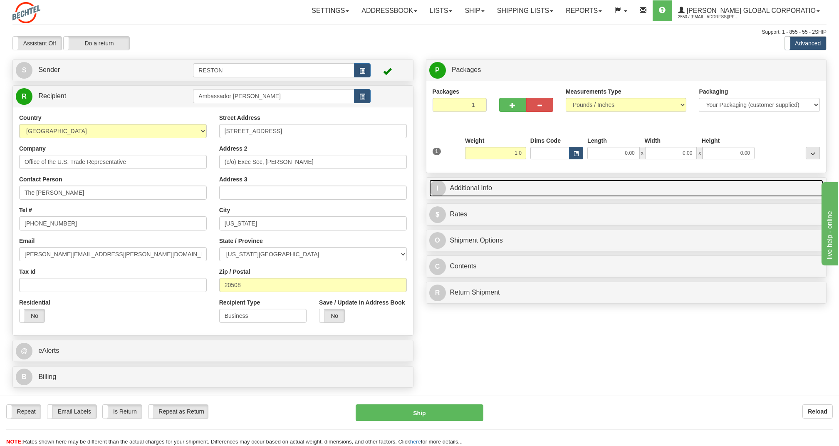
type input "1.00"
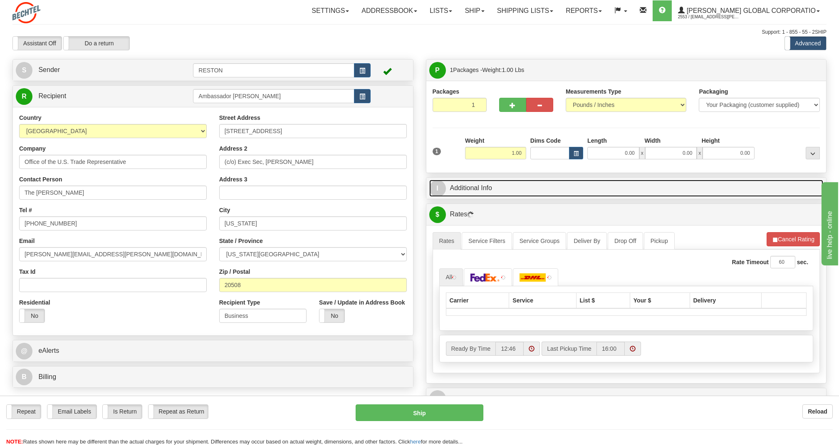
click at [475, 181] on link "I Additional Info" at bounding box center [626, 188] width 394 height 17
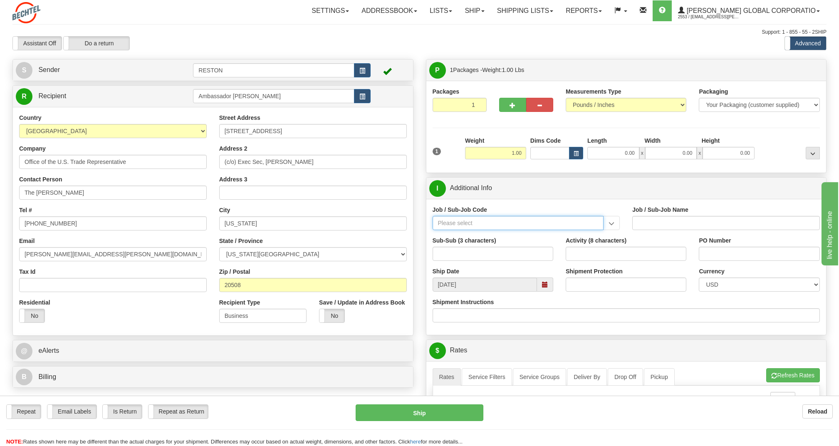
click at [475, 226] on input "Job / Sub-Job Code" at bounding box center [518, 223] width 171 height 14
paste input "55419-001"
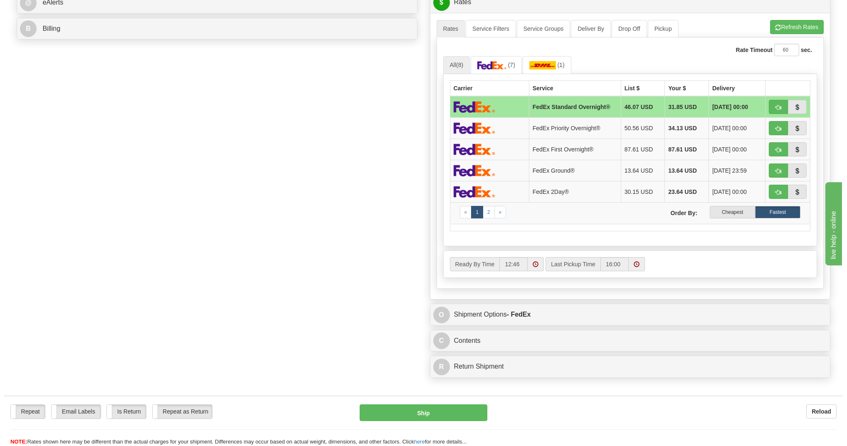
scroll to position [351, 0]
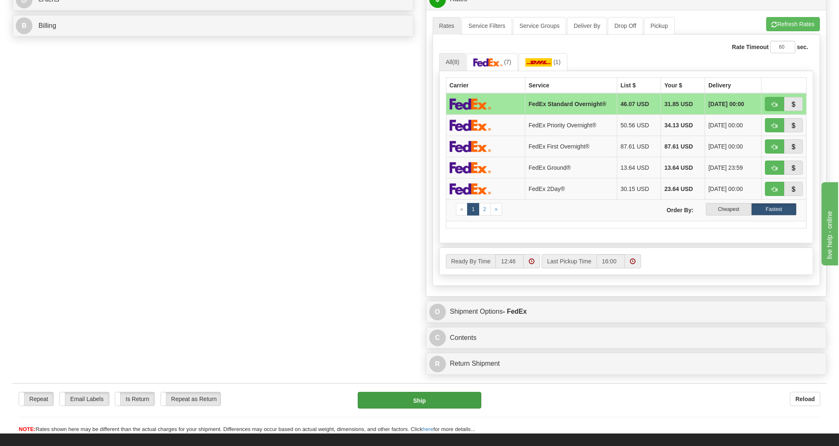
type input "55419-001"
click at [455, 401] on button "Ship" at bounding box center [419, 400] width 123 height 17
type input "05"
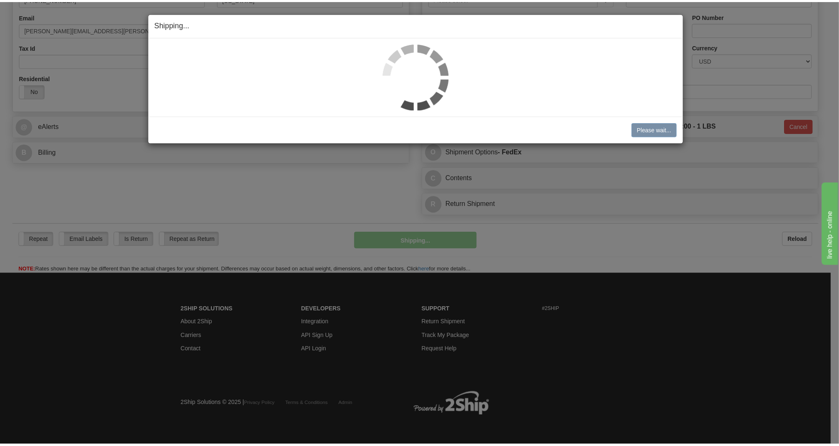
scroll to position [227, 0]
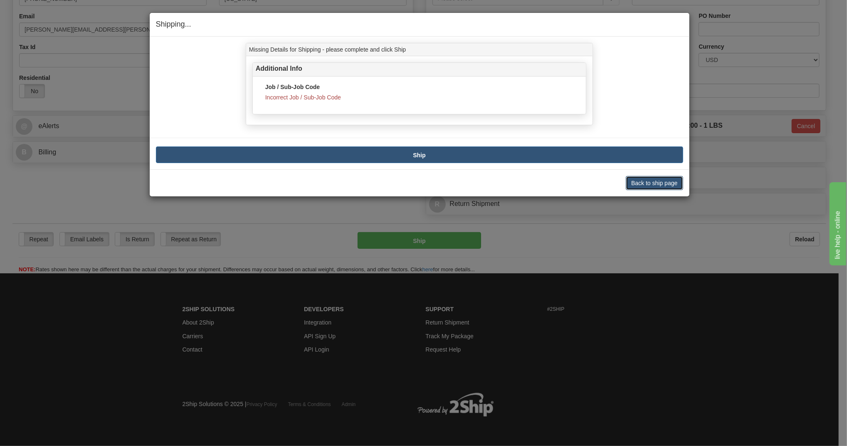
click at [673, 187] on button "Back to ship page" at bounding box center [654, 183] width 57 height 14
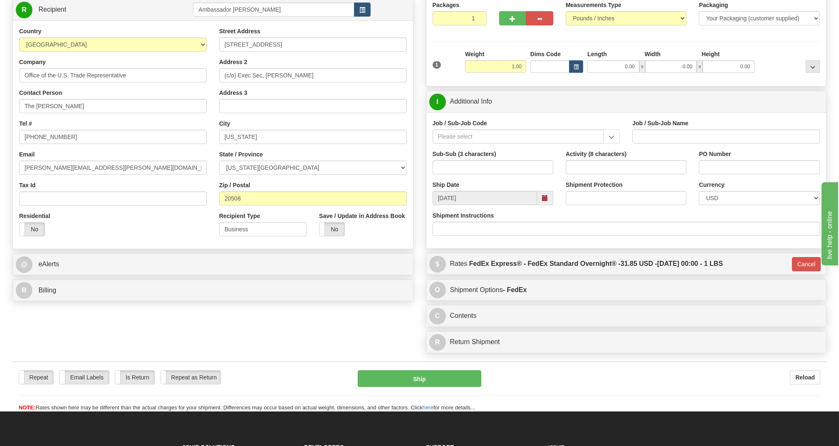
scroll to position [60, 0]
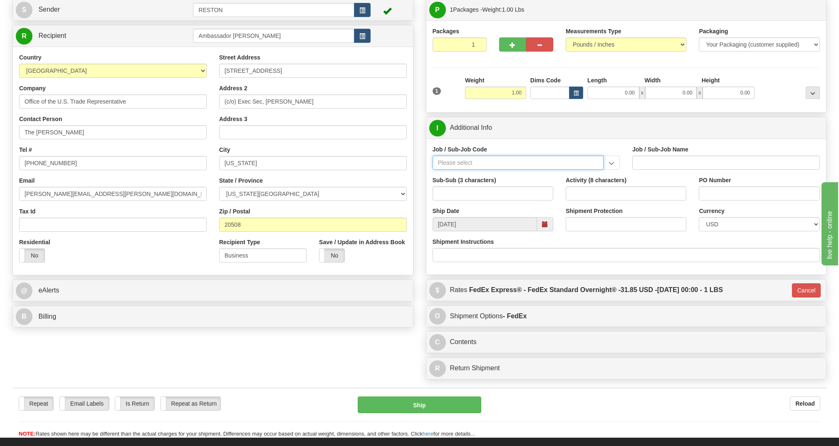
click at [502, 162] on input "Job / Sub-Job Code" at bounding box center [518, 163] width 171 height 14
paste input "55419-001"
click at [504, 162] on input "55419-001" at bounding box center [518, 163] width 171 height 14
type input "55419-001"
click at [498, 185] on div "Sub-Sub (3 characters)" at bounding box center [493, 188] width 121 height 25
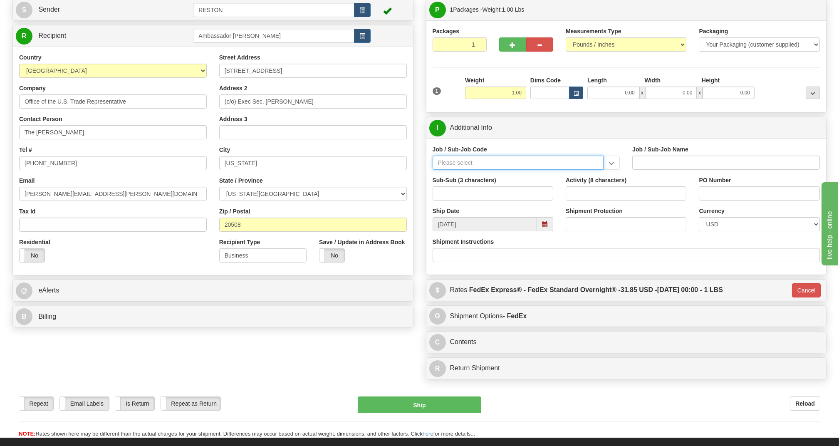
click at [504, 170] on input "Job / Sub-Job Code" at bounding box center [518, 163] width 171 height 14
click at [504, 169] on input "Job / Sub-Job Code" at bounding box center [518, 163] width 171 height 14
paste input "55419-001"
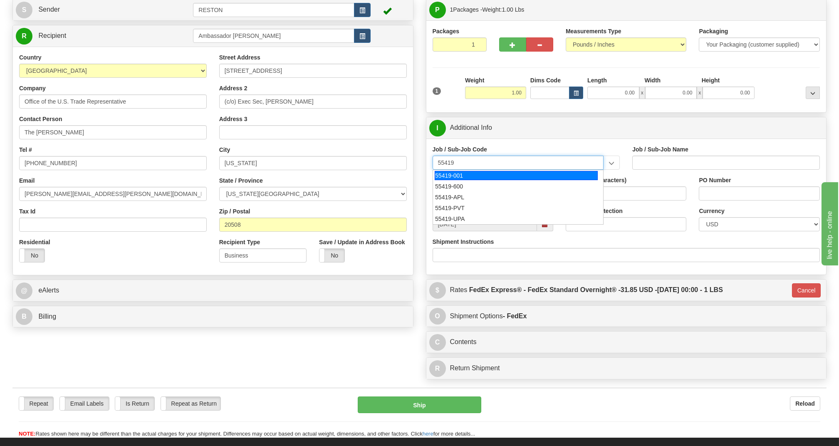
click at [497, 176] on div "55419-001" at bounding box center [516, 175] width 163 height 9
type input "55419-001"
type input "REGION PRESIDENT OH - REGION PRESIDENT OH"
type input "55419-001"
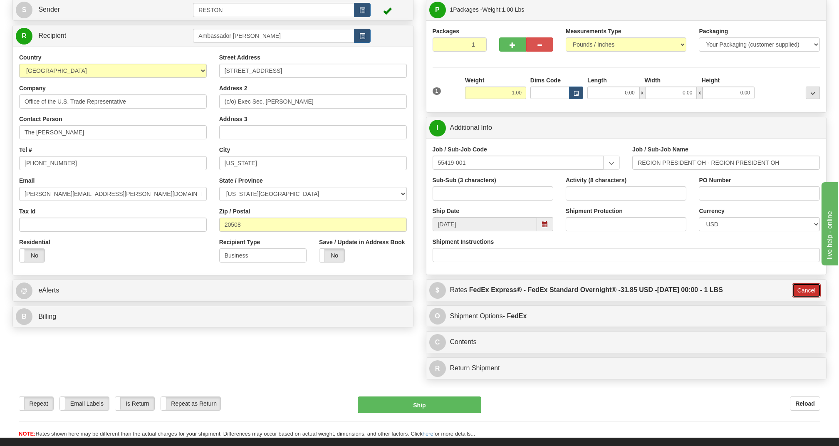
click at [812, 293] on button "Cancel" at bounding box center [806, 290] width 29 height 14
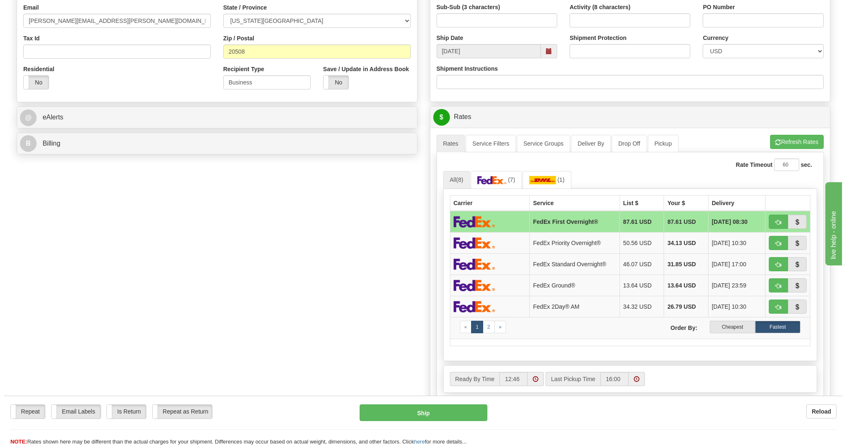
scroll to position [234, 0]
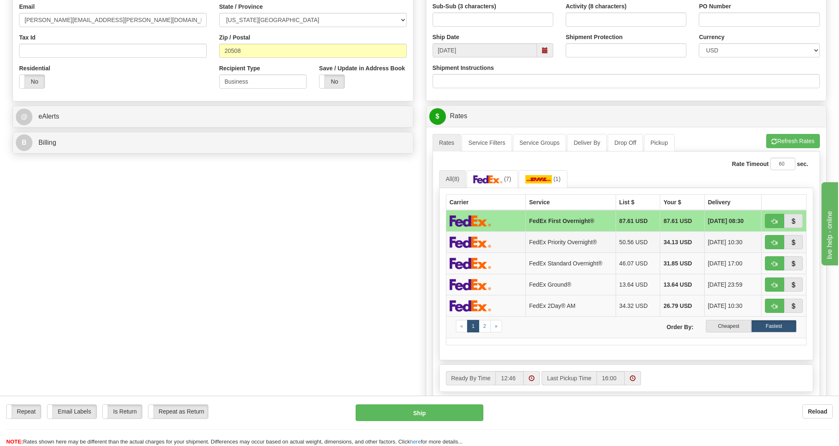
click at [660, 248] on td "34.13 USD" at bounding box center [682, 241] width 45 height 21
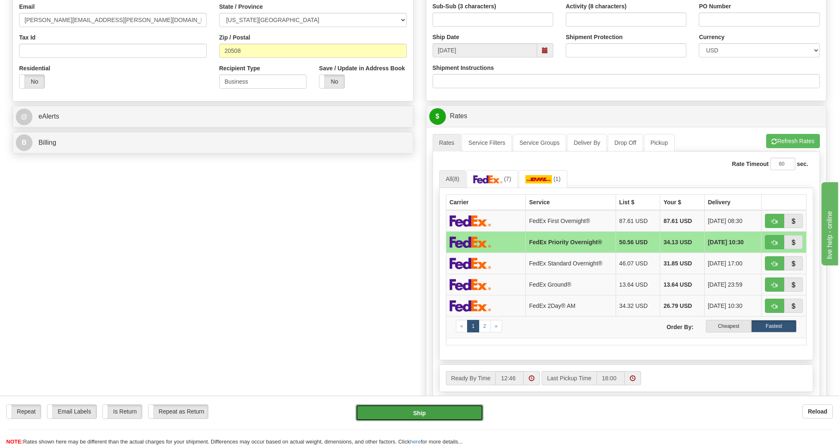
click at [433, 420] on button "Ship" at bounding box center [419, 412] width 127 height 17
type input "01"
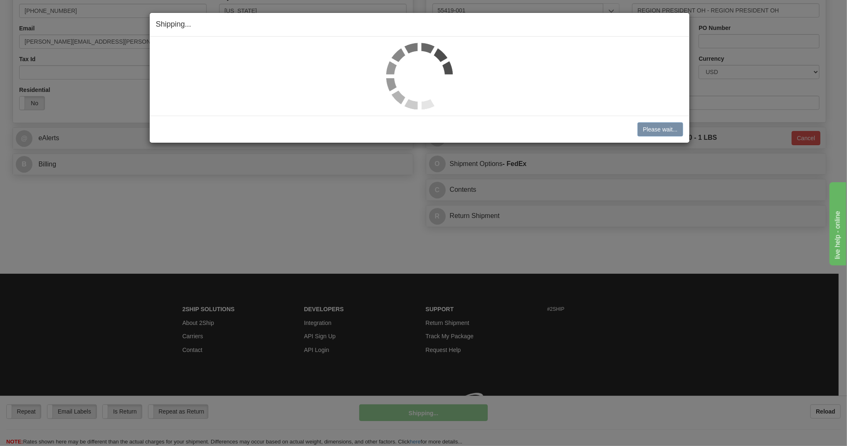
scroll to position [227, 0]
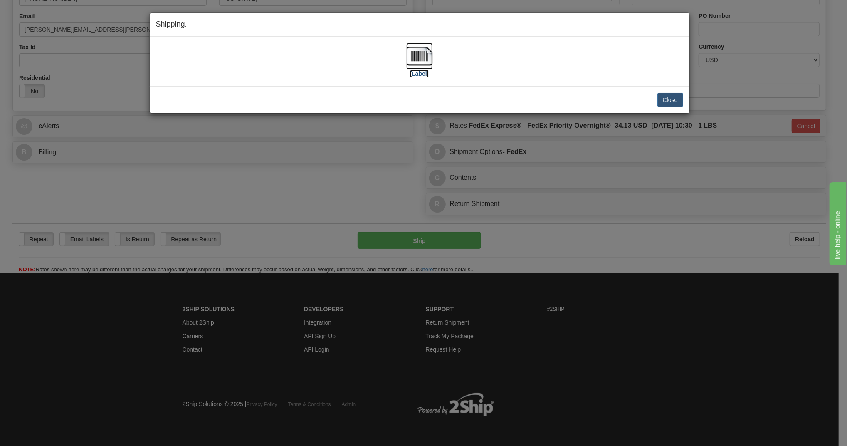
click at [421, 62] on img at bounding box center [419, 56] width 27 height 27
